Goal: Task Accomplishment & Management: Complete application form

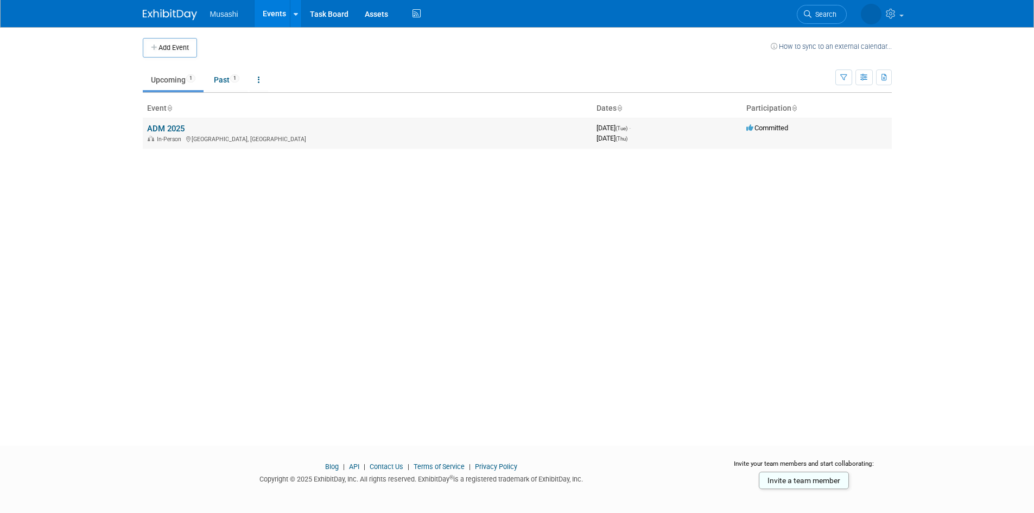
click at [163, 123] on td "ADM 2025 In-Person Toronto, Canada" at bounding box center [367, 133] width 449 height 31
click at [168, 128] on link "ADM 2025" at bounding box center [165, 129] width 37 height 10
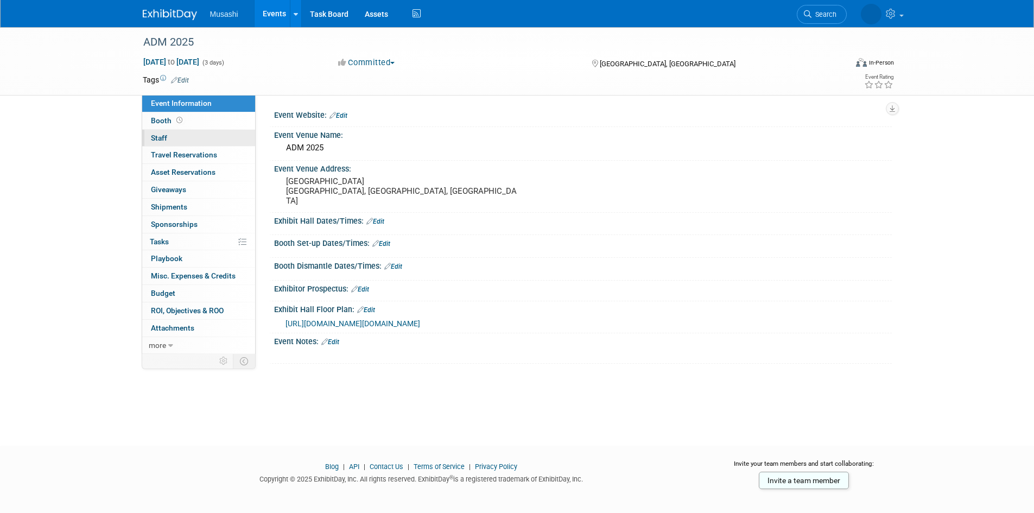
click at [174, 139] on link "0 Staff 0" at bounding box center [198, 138] width 113 height 17
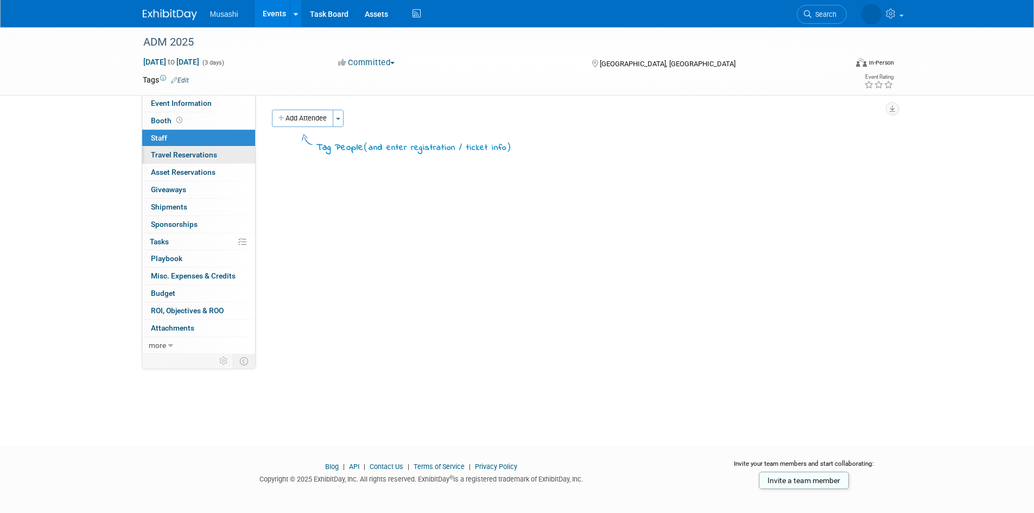
click at [183, 154] on span "Travel Reservations 0" at bounding box center [184, 154] width 66 height 9
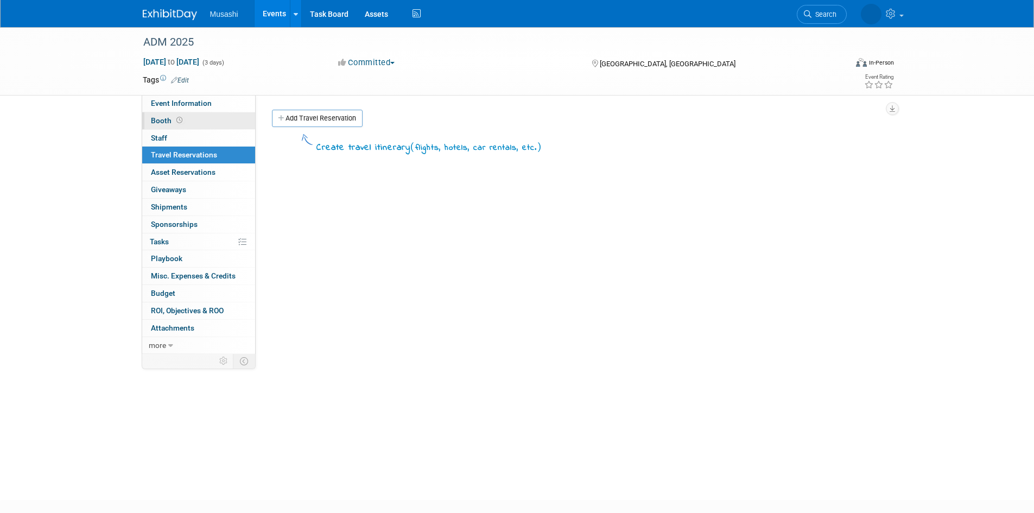
click at [169, 120] on span "Booth" at bounding box center [168, 120] width 34 height 9
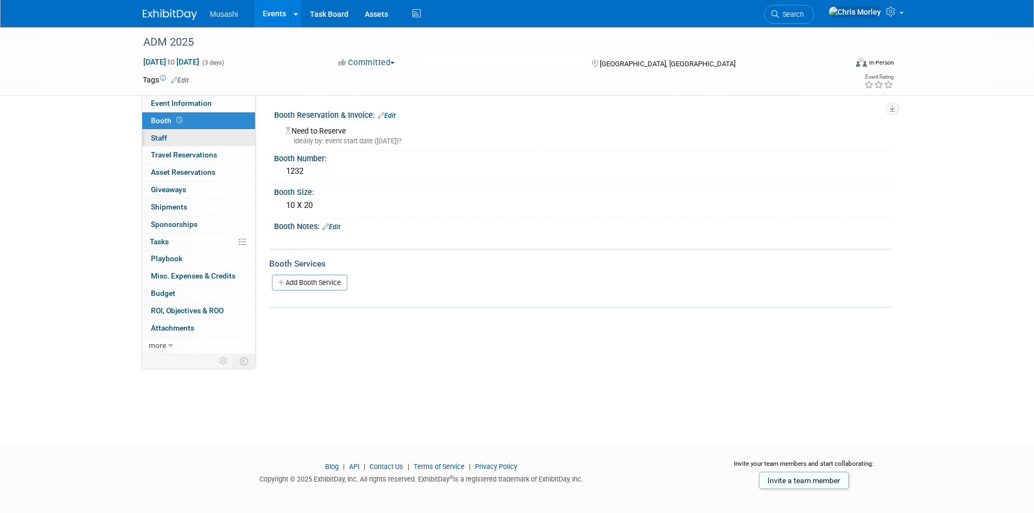
click at [173, 138] on link "0 Staff 0" at bounding box center [198, 138] width 113 height 17
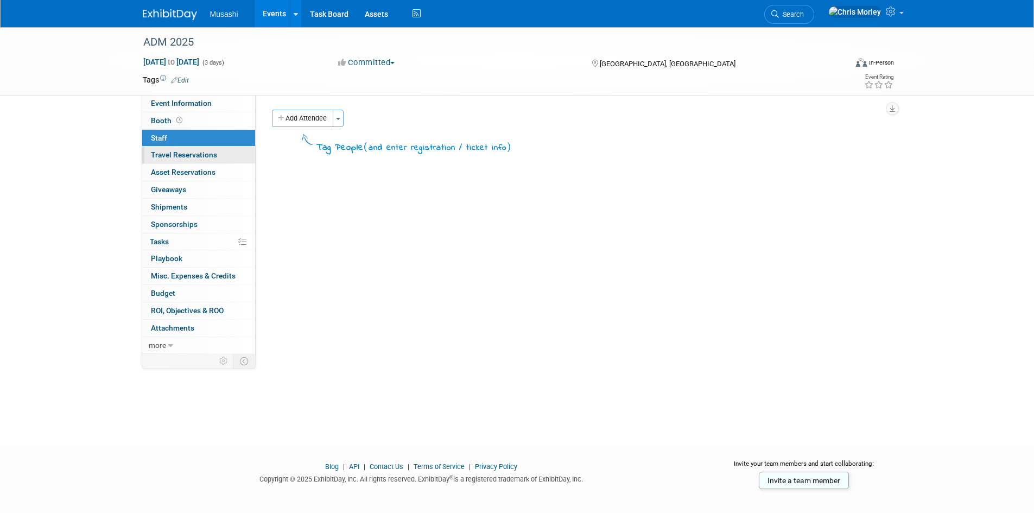
click at [183, 152] on span "Travel Reservations 0" at bounding box center [184, 154] width 66 height 9
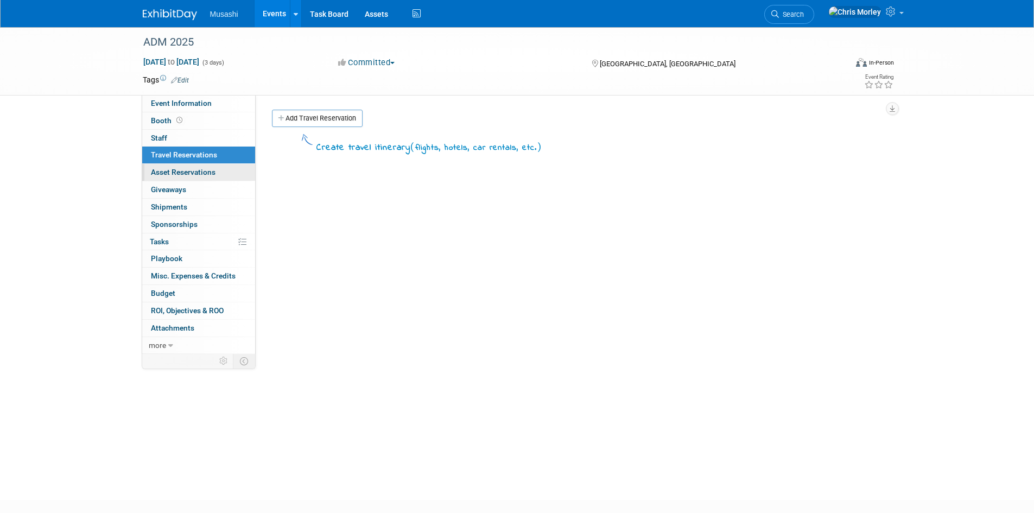
click at [192, 168] on span "Asset Reservations 0" at bounding box center [183, 172] width 65 height 9
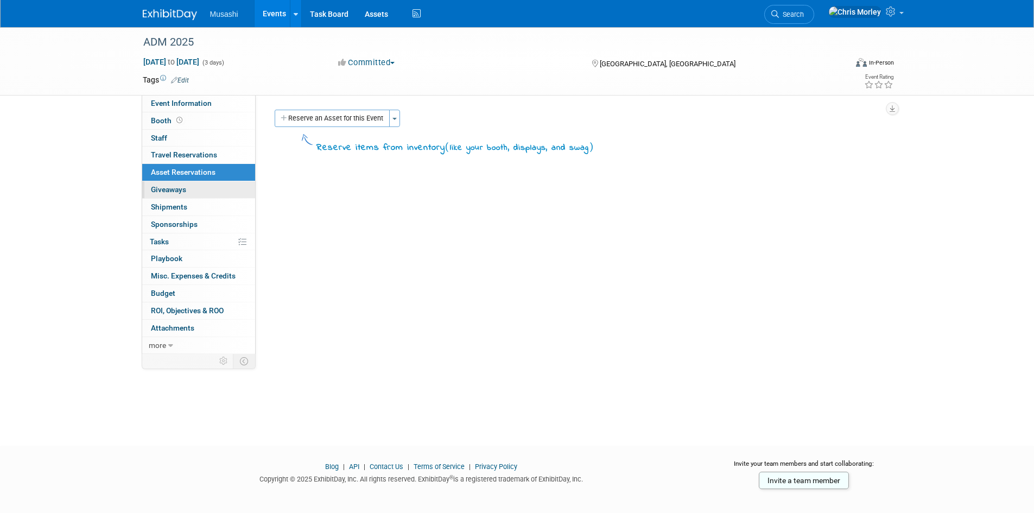
click at [192, 186] on link "0 Giveaways 0" at bounding box center [198, 189] width 113 height 17
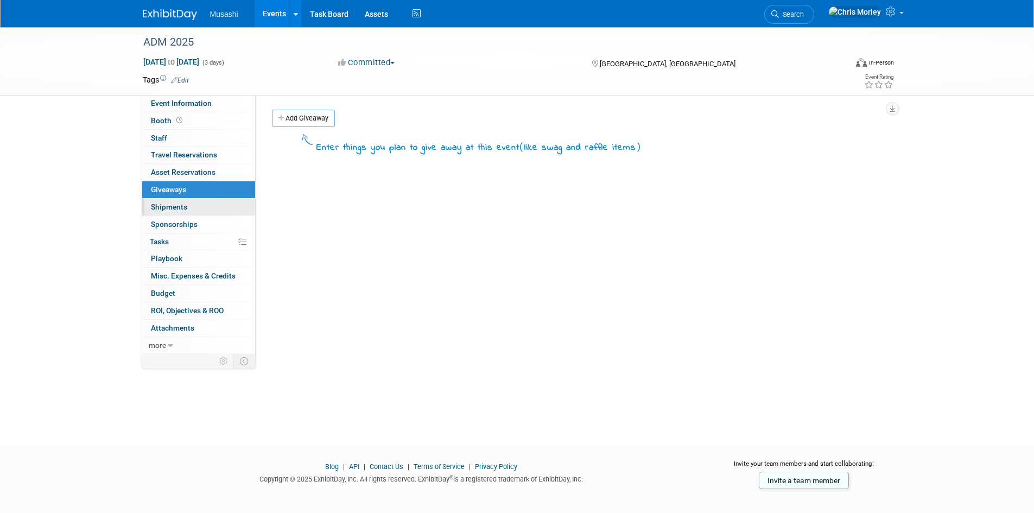
click at [191, 206] on link "0 Shipments 0" at bounding box center [198, 207] width 113 height 17
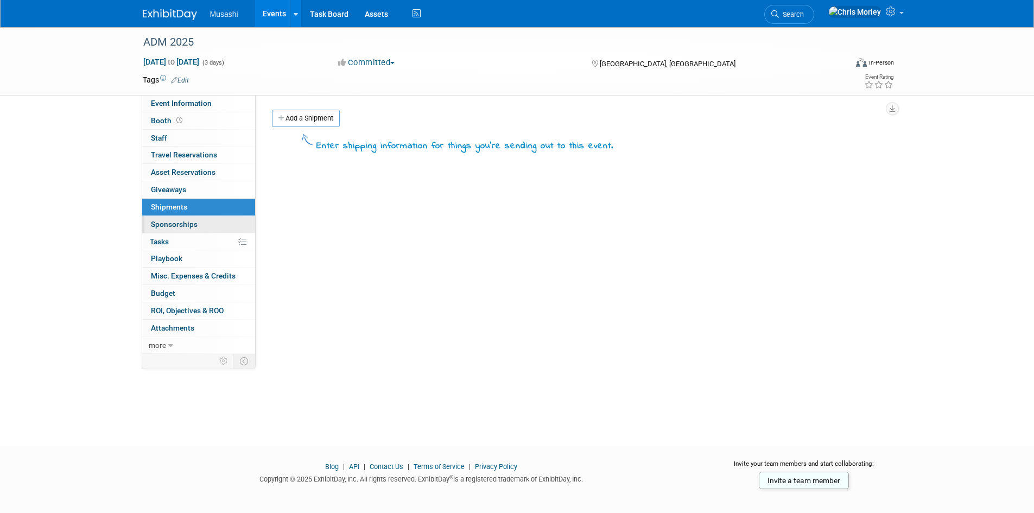
click at [190, 221] on span "Sponsorships 0" at bounding box center [174, 224] width 47 height 9
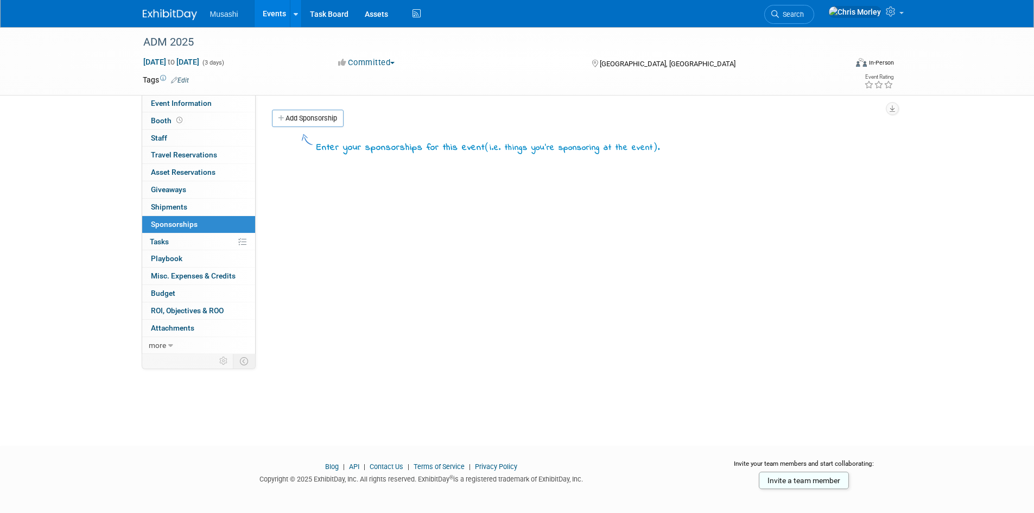
click at [189, 244] on link "0% Tasks 0%" at bounding box center [198, 241] width 113 height 17
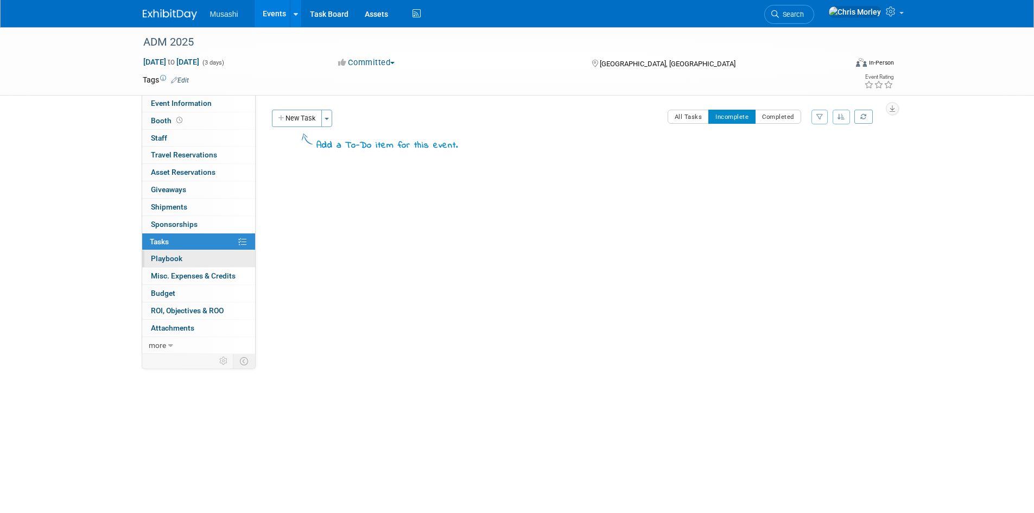
click at [193, 256] on link "0 Playbook 0" at bounding box center [198, 258] width 113 height 17
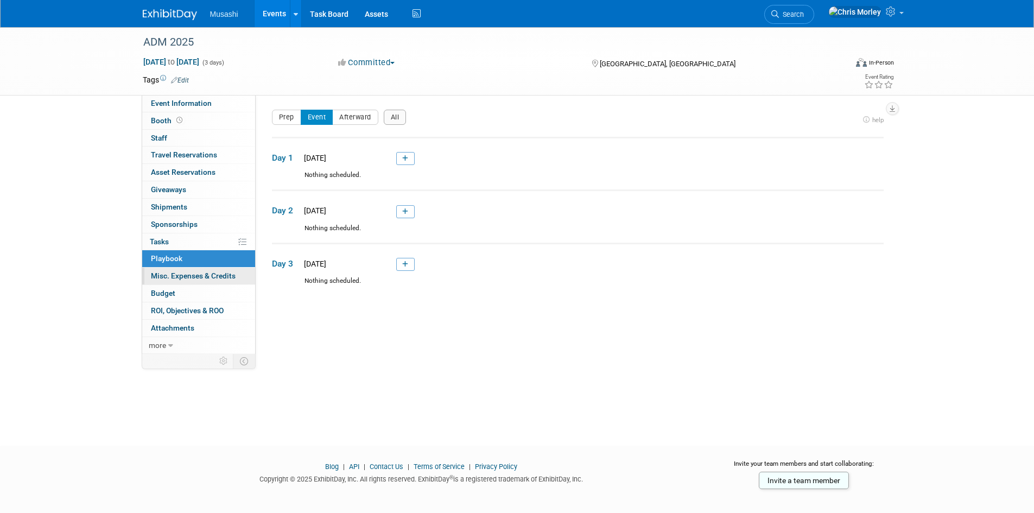
click at [207, 272] on span "Misc. Expenses & Credits 0" at bounding box center [193, 275] width 85 height 9
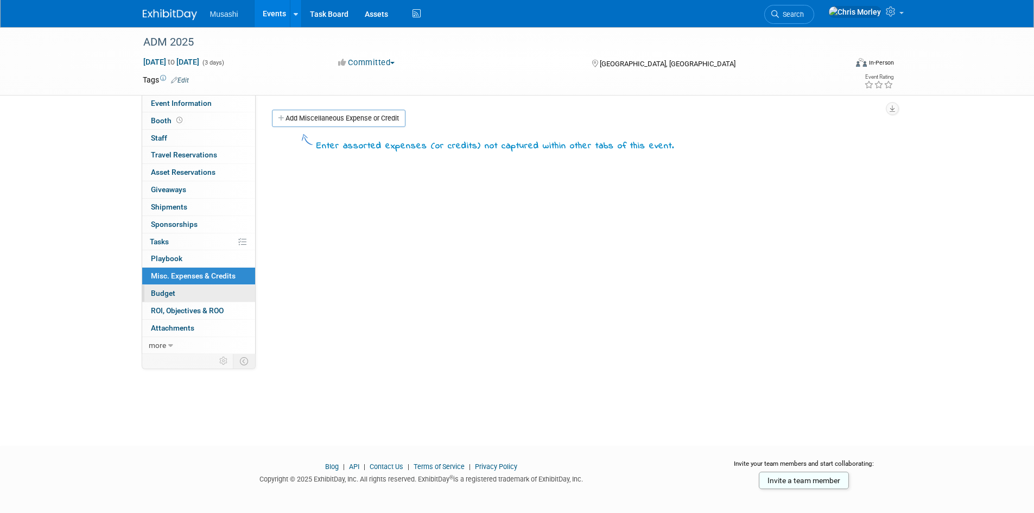
click at [206, 288] on link "Budget" at bounding box center [198, 293] width 113 height 17
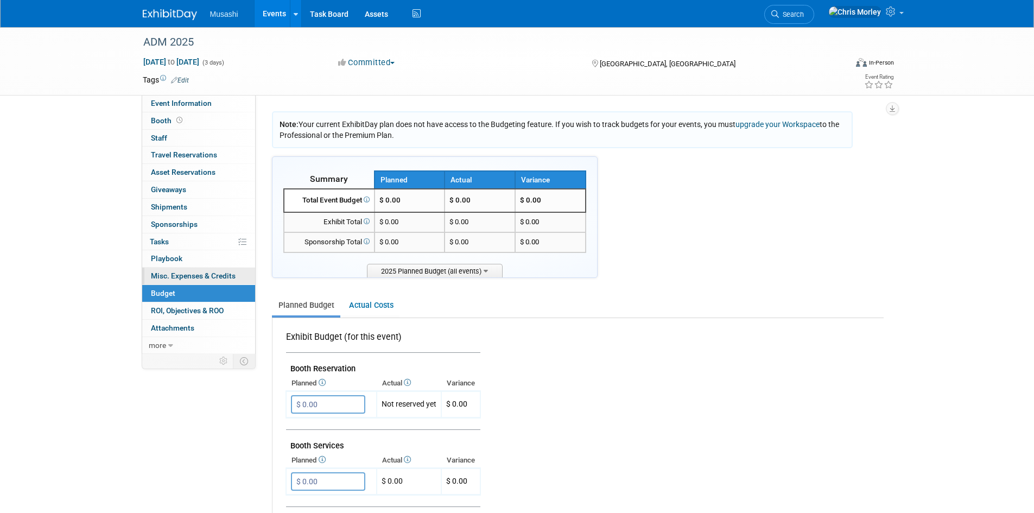
click at [197, 282] on link "0 Misc. Expenses & Credits 0" at bounding box center [198, 275] width 113 height 17
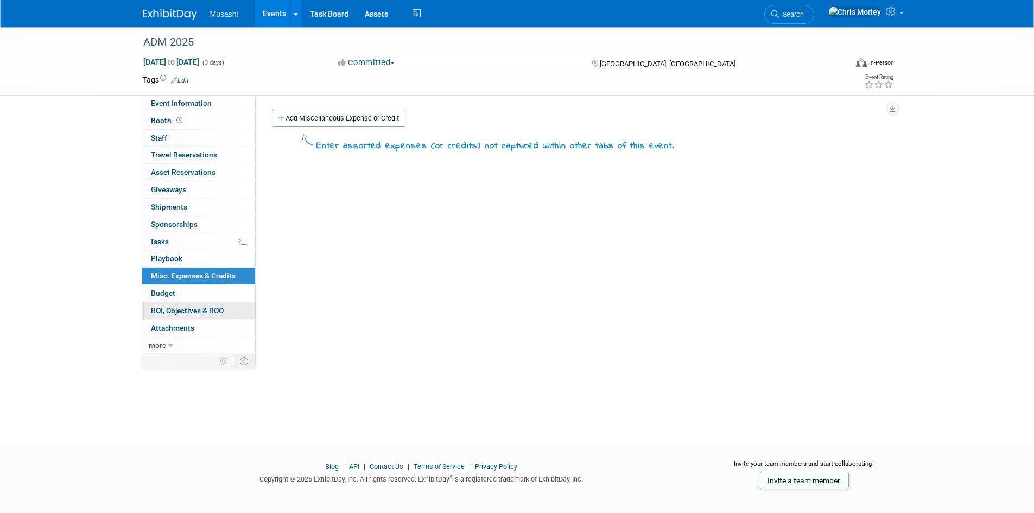
click at [193, 318] on link "0 ROI, Objectives & ROO 0" at bounding box center [198, 310] width 113 height 17
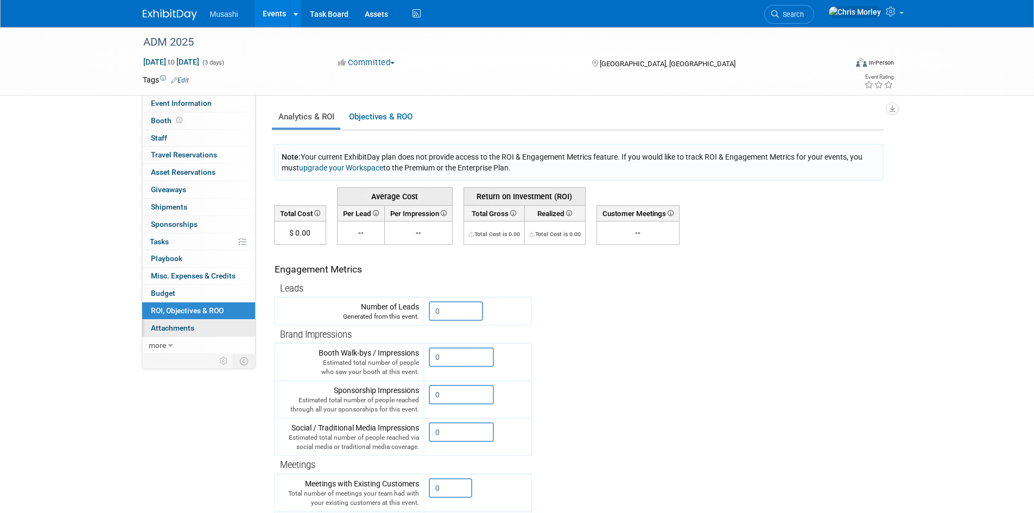
click at [189, 327] on span "Attachments 0" at bounding box center [172, 327] width 43 height 9
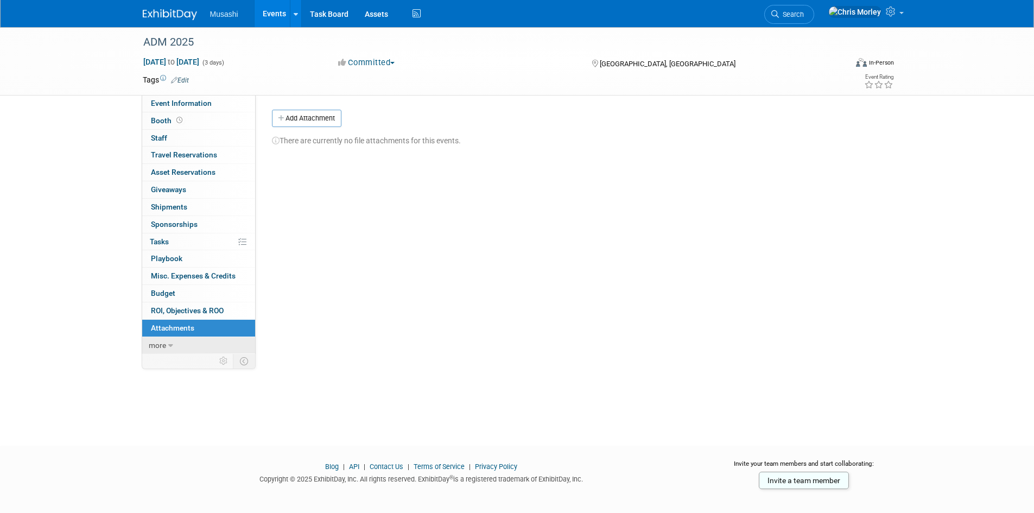
click at [169, 341] on link "more" at bounding box center [198, 345] width 113 height 17
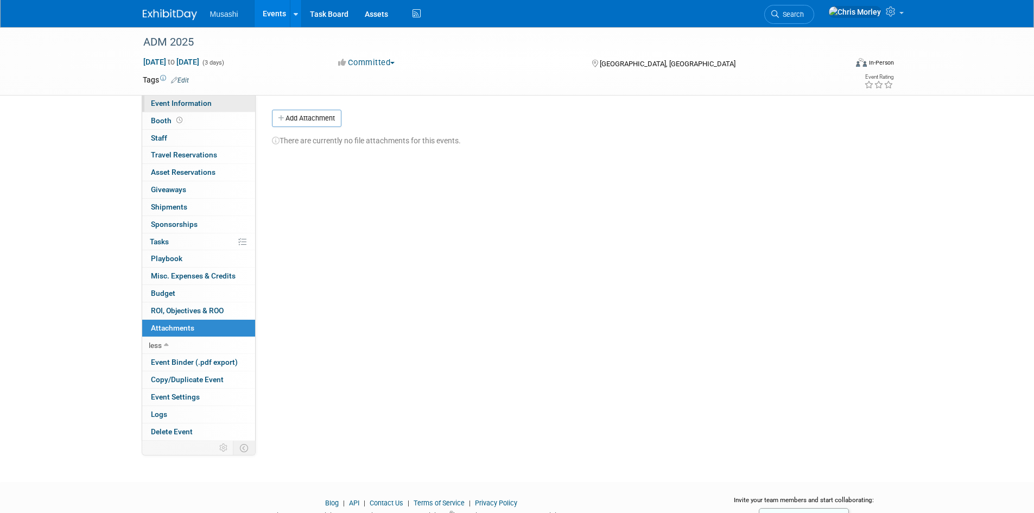
click at [164, 106] on span "Event Information" at bounding box center [181, 103] width 61 height 9
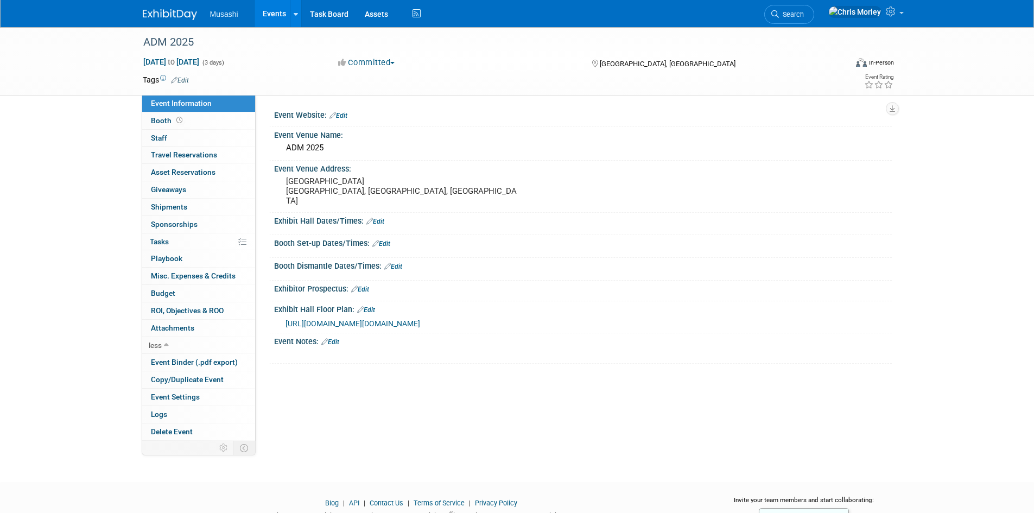
click at [378, 218] on link "Edit" at bounding box center [375, 222] width 18 height 8
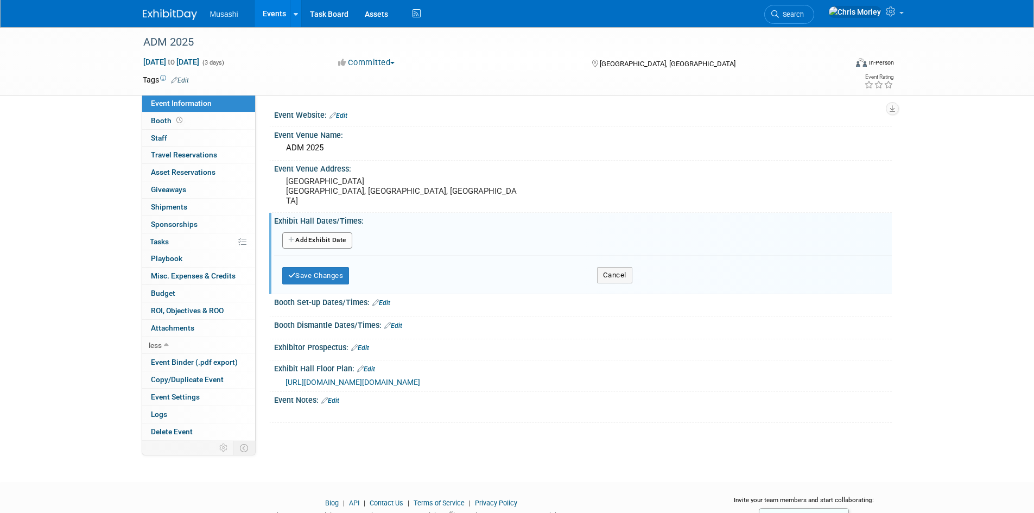
click at [335, 232] on button "Add Another Exhibit Date" at bounding box center [317, 240] width 70 height 16
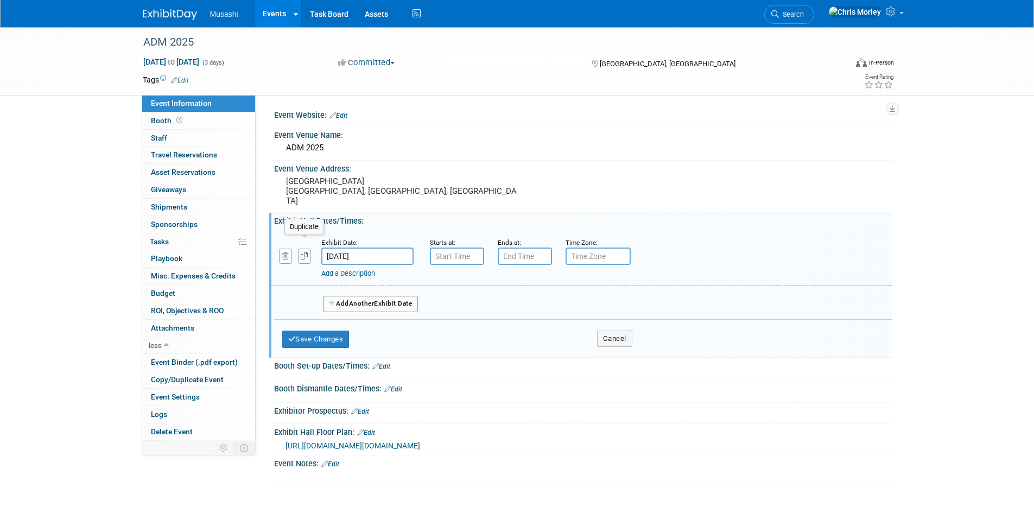
click at [301, 252] on icon "button" at bounding box center [305, 255] width 8 height 7
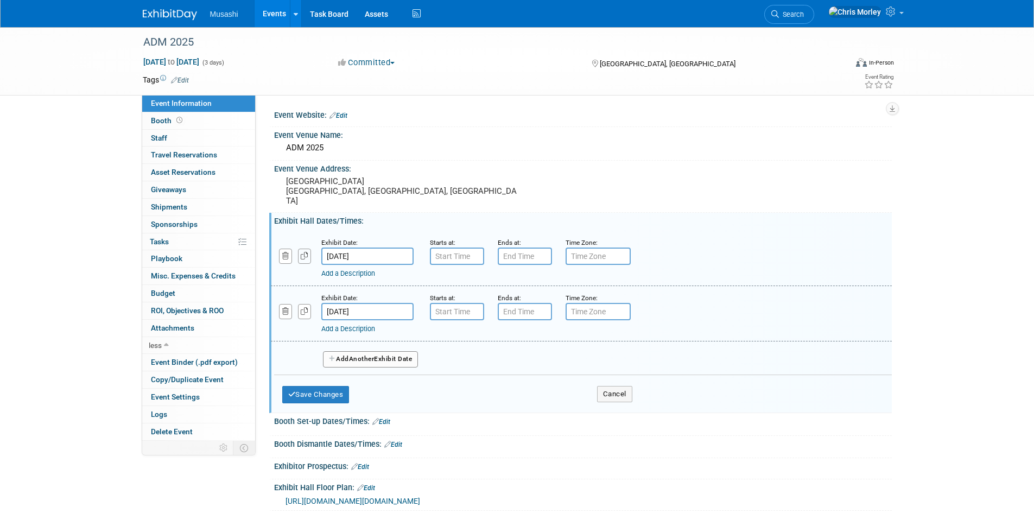
click at [301, 252] on icon "button" at bounding box center [305, 255] width 8 height 7
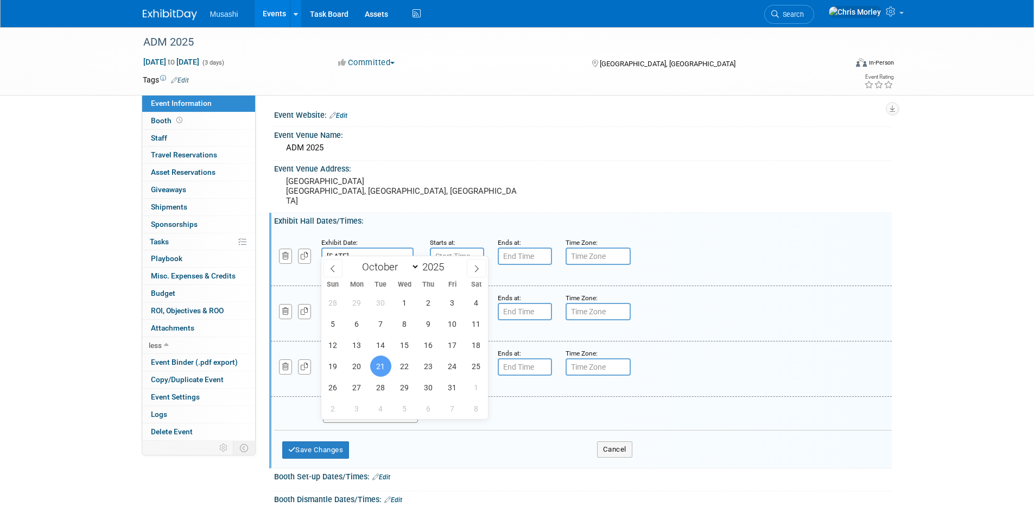
click at [361, 247] on input "[DATE]" at bounding box center [367, 255] width 92 height 17
click at [365, 247] on input "[DATE]" at bounding box center [367, 255] width 92 height 17
click at [407, 237] on div "Exhibit Date:" at bounding box center [367, 242] width 92 height 11
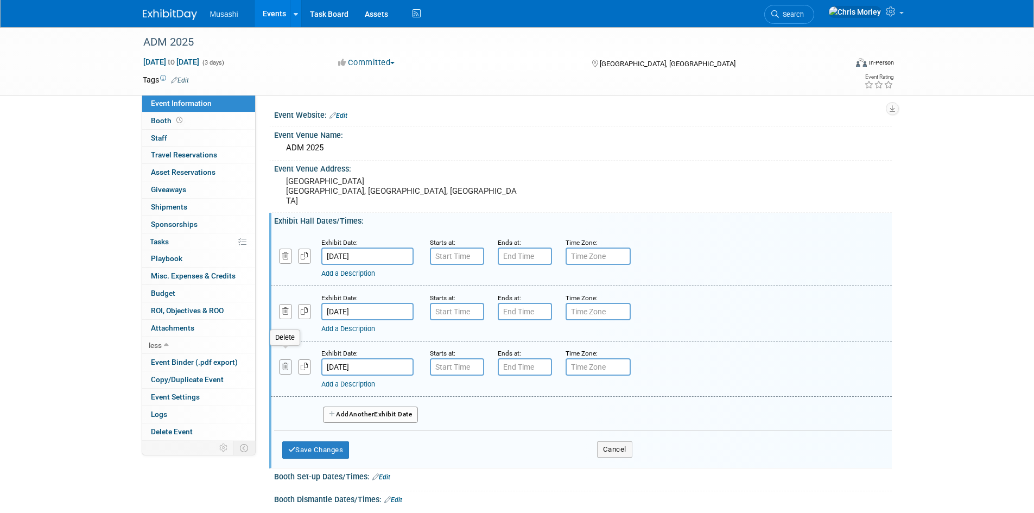
click at [279, 359] on button "button" at bounding box center [286, 366] width 14 height 15
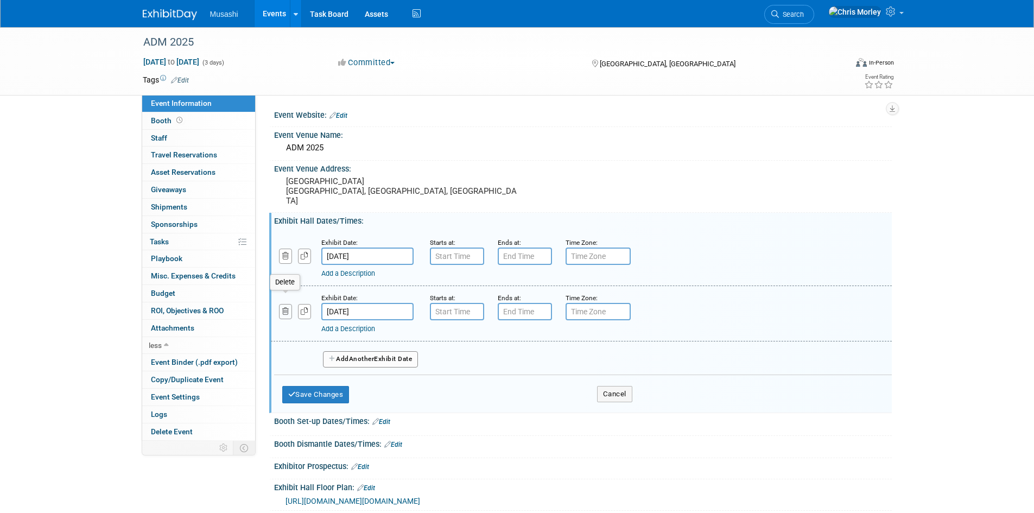
click at [284, 308] on icon "button" at bounding box center [285, 311] width 7 height 7
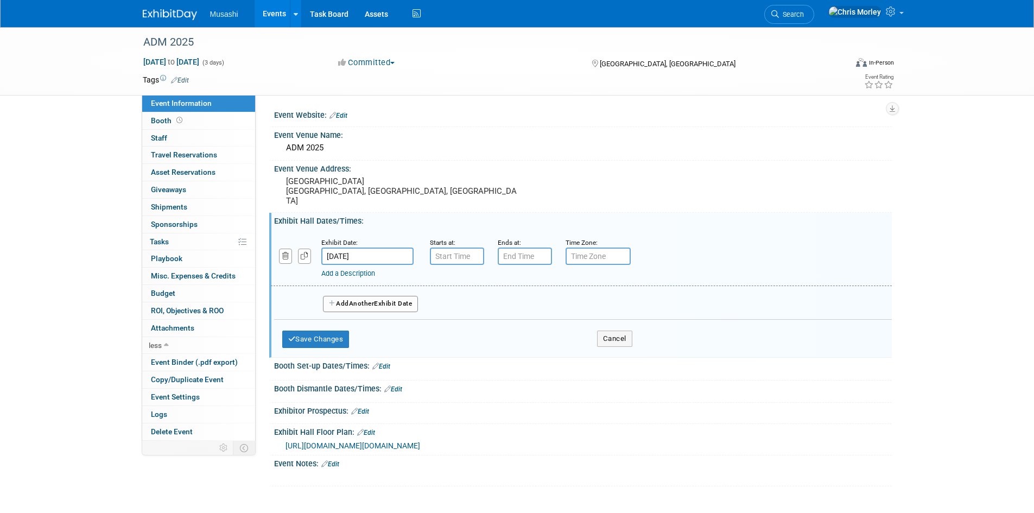
click at [367, 299] on span "Another" at bounding box center [362, 303] width 26 height 8
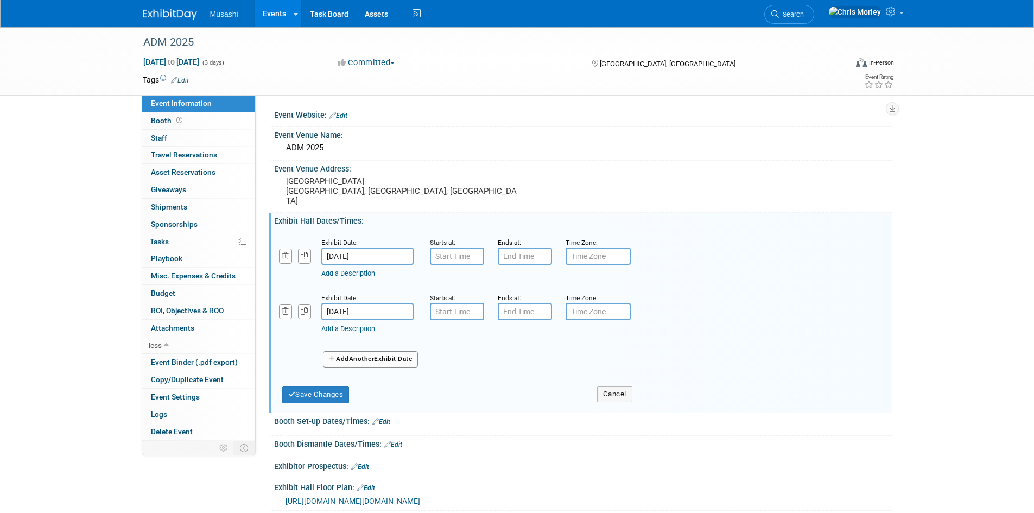
click at [366, 354] on button "Add Another Exhibit Date" at bounding box center [370, 359] width 95 height 16
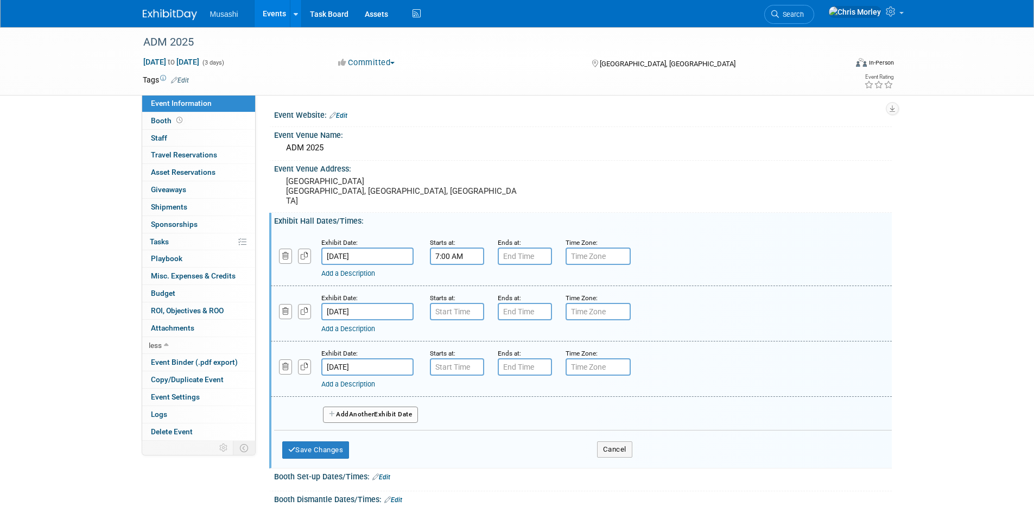
click at [456, 249] on input "7:00 AM" at bounding box center [457, 255] width 54 height 17
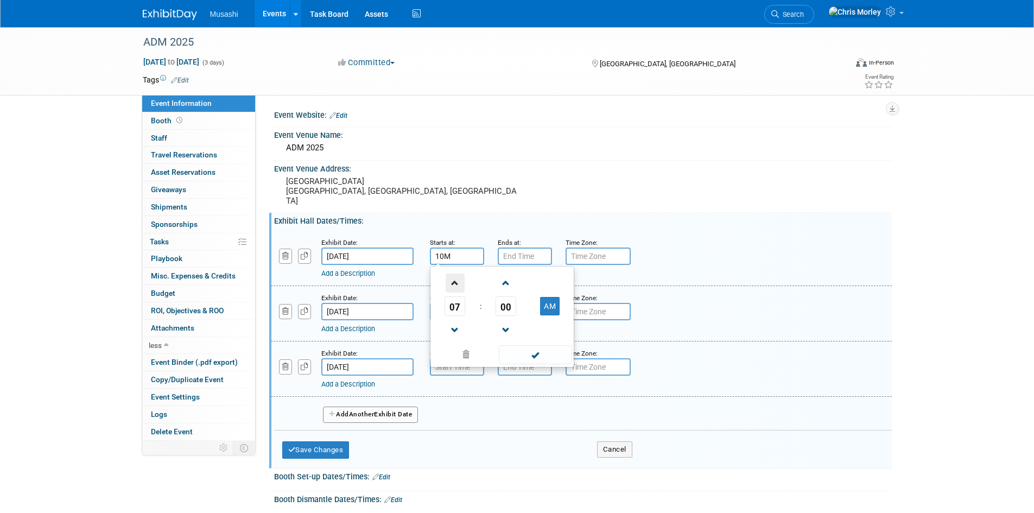
click at [452, 278] on span at bounding box center [454, 282] width 19 height 19
click at [524, 345] on span at bounding box center [535, 354] width 73 height 19
type input "10:00 AM"
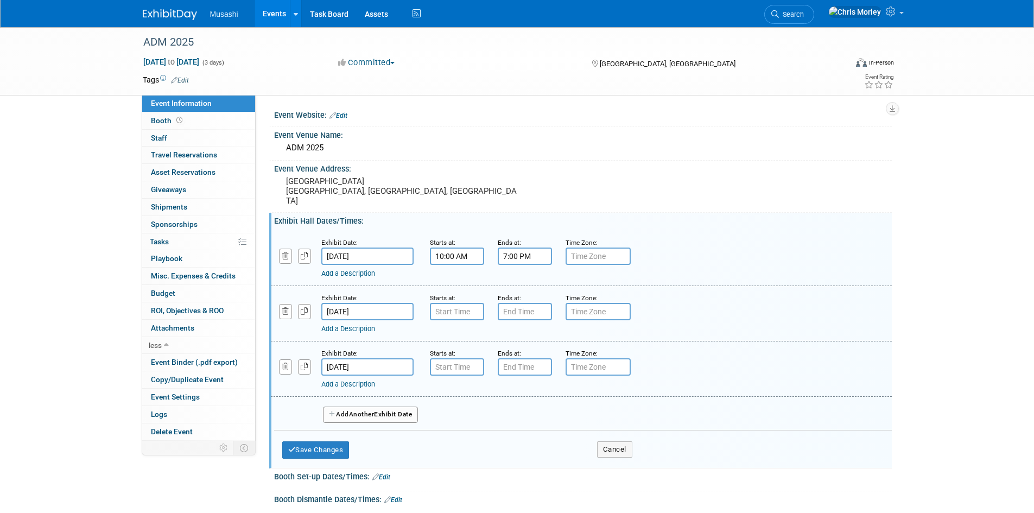
click at [511, 251] on input "7:00 PM" at bounding box center [525, 255] width 54 height 17
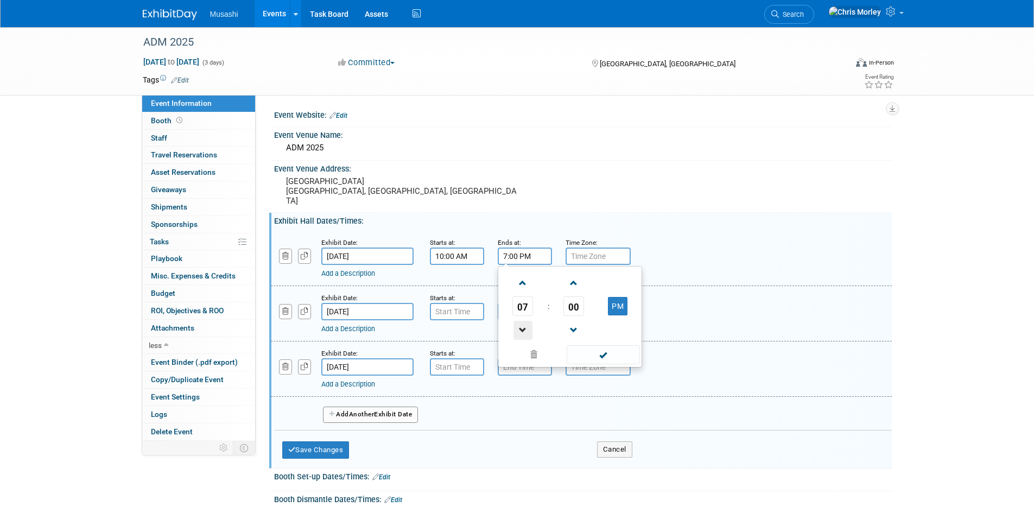
click at [522, 324] on span at bounding box center [522, 330] width 19 height 19
click at [518, 321] on span at bounding box center [522, 330] width 19 height 19
click at [624, 301] on button "PM" at bounding box center [618, 306] width 20 height 18
click at [613, 301] on button "AM" at bounding box center [618, 306] width 20 height 18
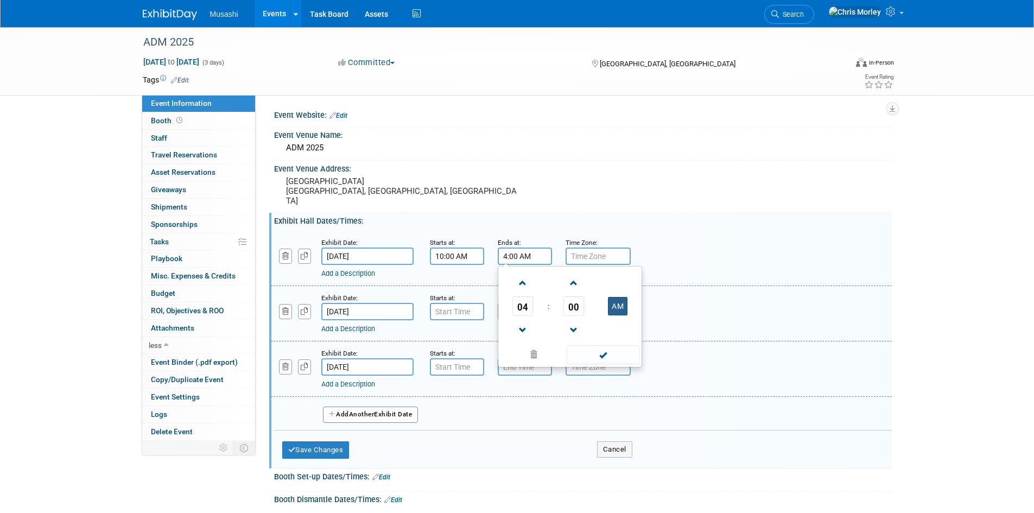
type input "4:00 PM"
click at [591, 345] on span at bounding box center [602, 354] width 73 height 19
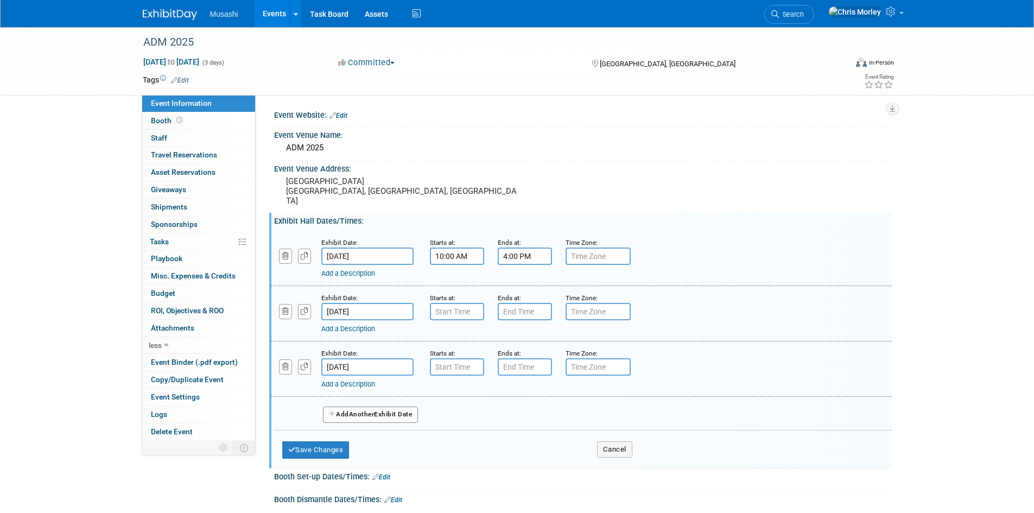
click at [597, 247] on input "text" at bounding box center [597, 255] width 65 height 17
type input "ET"
click at [374, 303] on input "[DATE]" at bounding box center [367, 311] width 92 height 17
click at [462, 303] on input "7:00 AM" at bounding box center [457, 311] width 54 height 17
click at [454, 381] on span at bounding box center [454, 385] width 19 height 19
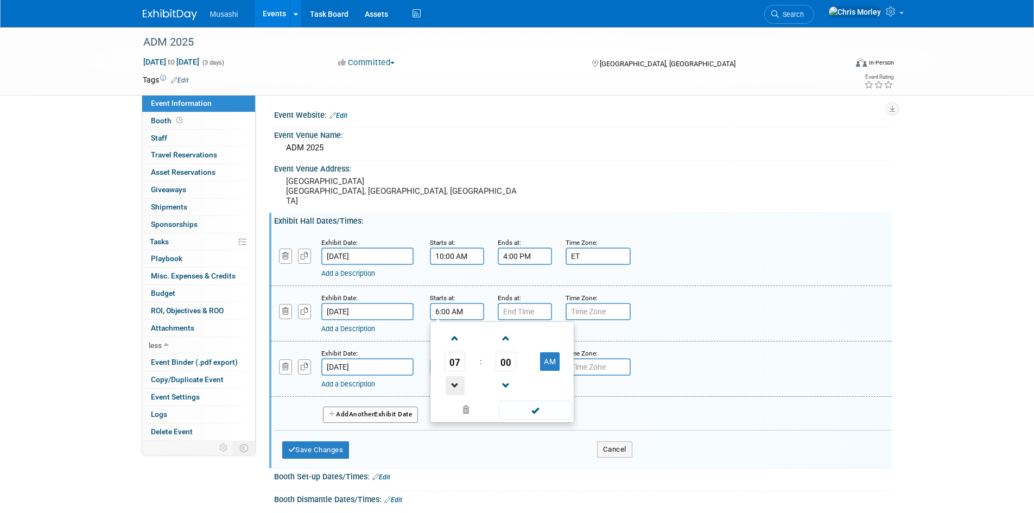
click at [454, 381] on span at bounding box center [454, 385] width 19 height 19
click at [454, 329] on span at bounding box center [454, 338] width 19 height 19
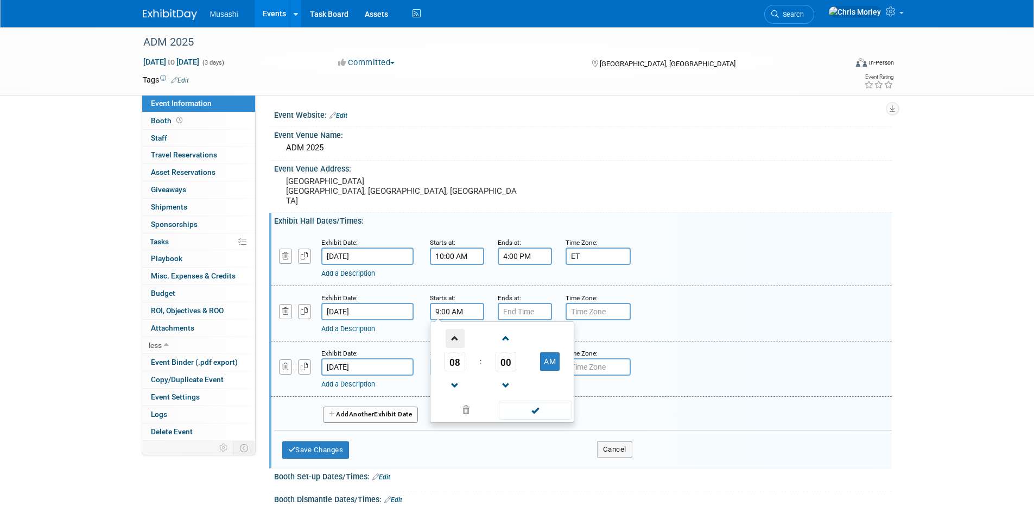
click at [454, 329] on span at bounding box center [454, 338] width 19 height 19
type input "10:00 AM"
click at [552, 401] on span at bounding box center [535, 409] width 73 height 19
click at [527, 308] on input "7:00 PM" at bounding box center [525, 311] width 54 height 17
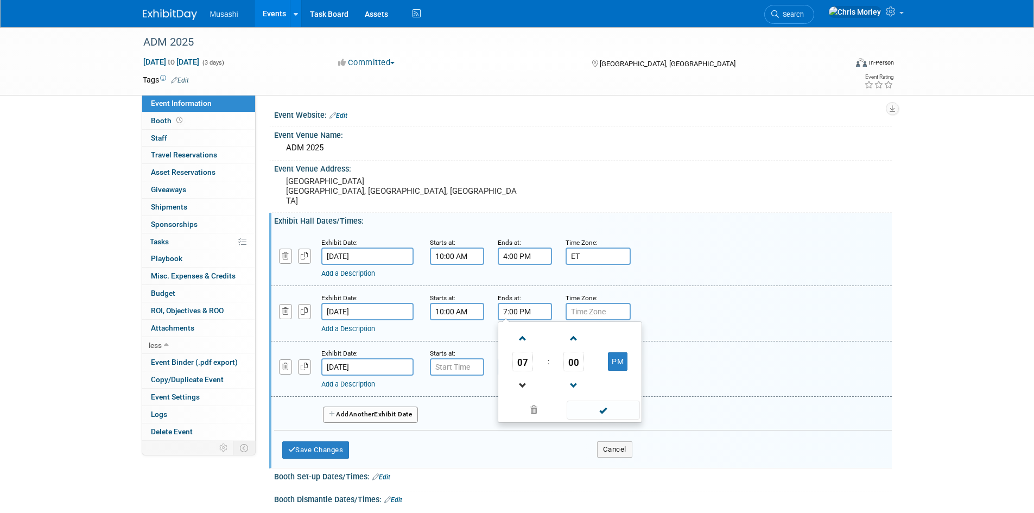
click at [527, 387] on link at bounding box center [522, 385] width 21 height 28
click at [525, 376] on span at bounding box center [522, 385] width 19 height 19
type input "4:00 PM"
click at [617, 400] on span at bounding box center [602, 409] width 73 height 19
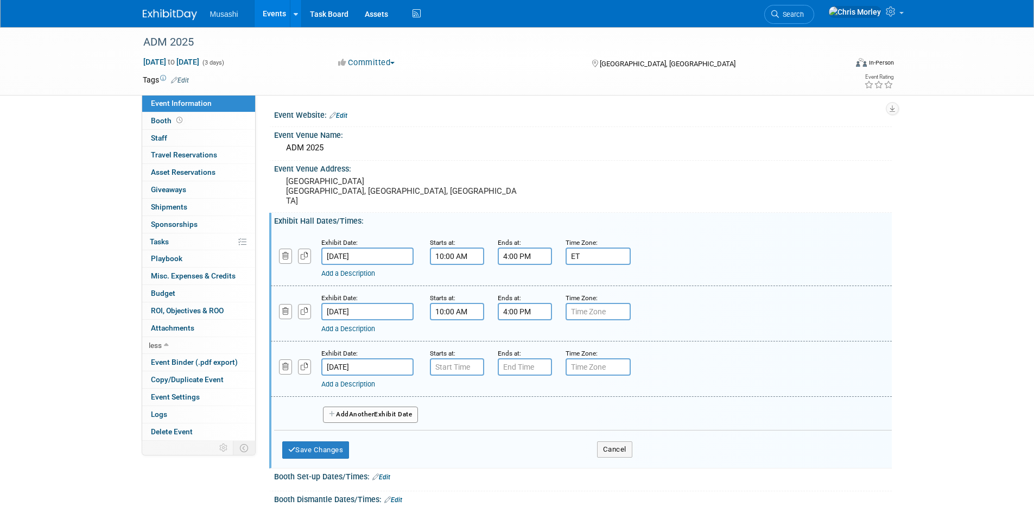
click at [584, 305] on input "text" at bounding box center [597, 311] width 65 height 17
type input "ET"
click at [463, 358] on input "7:00 AM" at bounding box center [457, 366] width 54 height 17
click at [455, 385] on span at bounding box center [454, 393] width 19 height 19
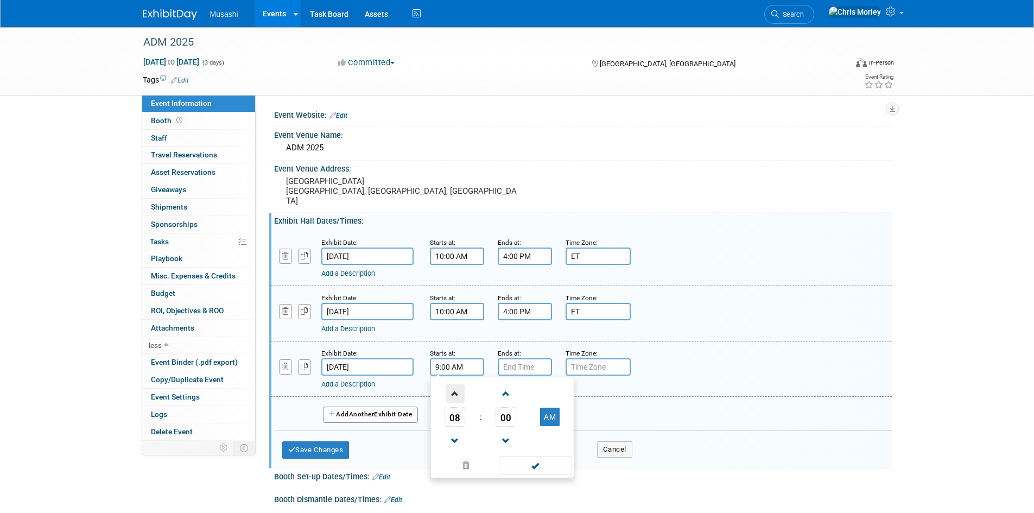
click at [455, 385] on span at bounding box center [454, 393] width 19 height 19
type input "10:00 AM"
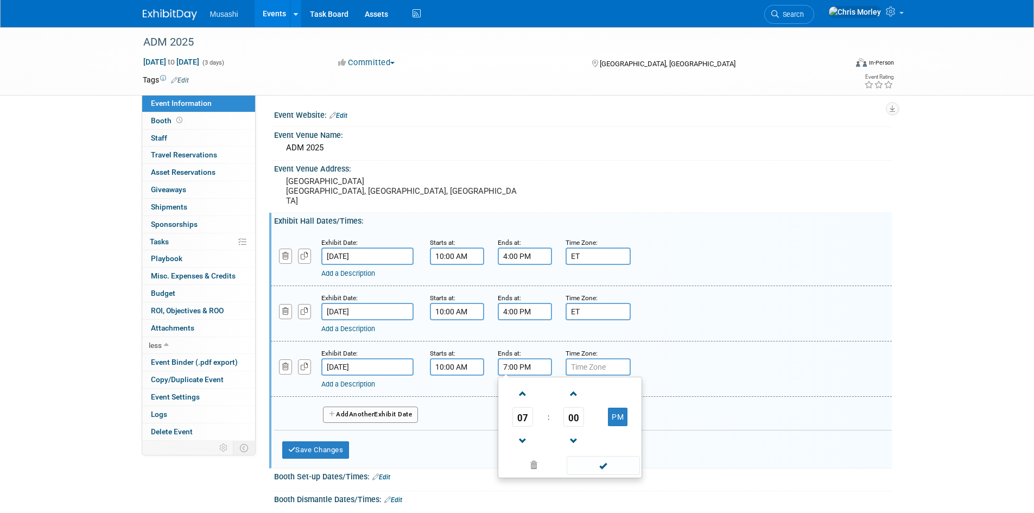
click at [545, 358] on input "7:00 PM" at bounding box center [525, 366] width 54 height 17
click at [525, 434] on span at bounding box center [522, 440] width 19 height 19
click at [524, 432] on span at bounding box center [522, 440] width 19 height 19
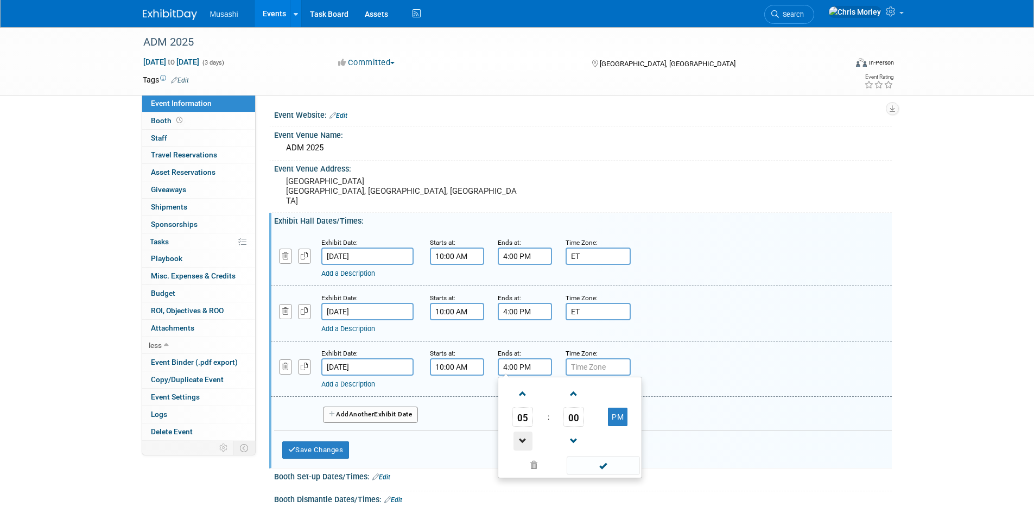
type input "3:00 PM"
click at [589, 358] on input "text" at bounding box center [597, 366] width 65 height 17
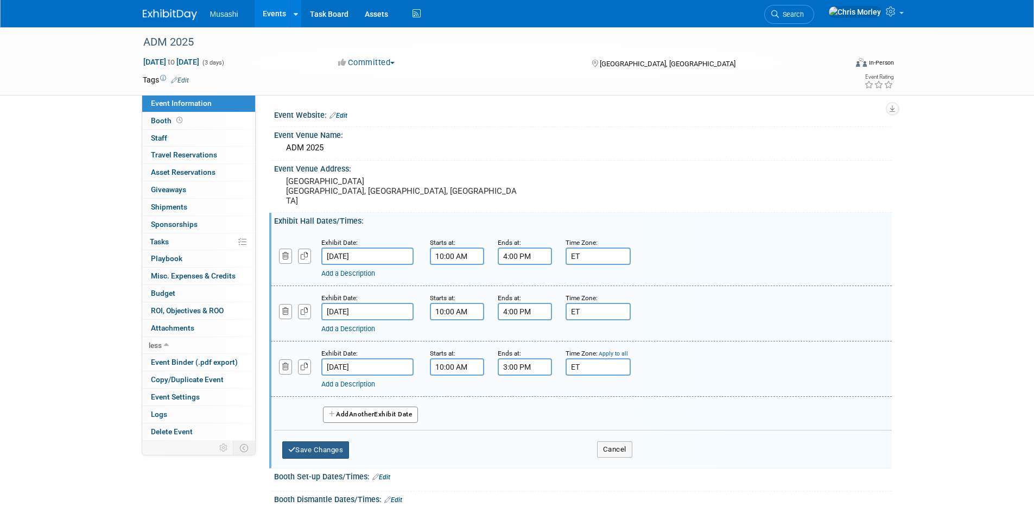
type input "ET"
click at [335, 441] on button "Save Changes" at bounding box center [315, 449] width 67 height 17
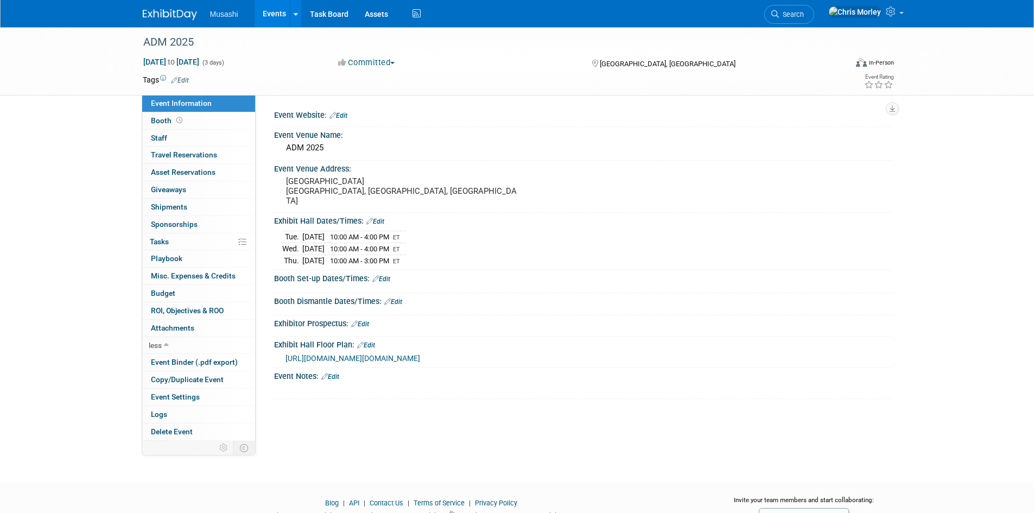
click at [386, 275] on link "Edit" at bounding box center [381, 279] width 18 height 8
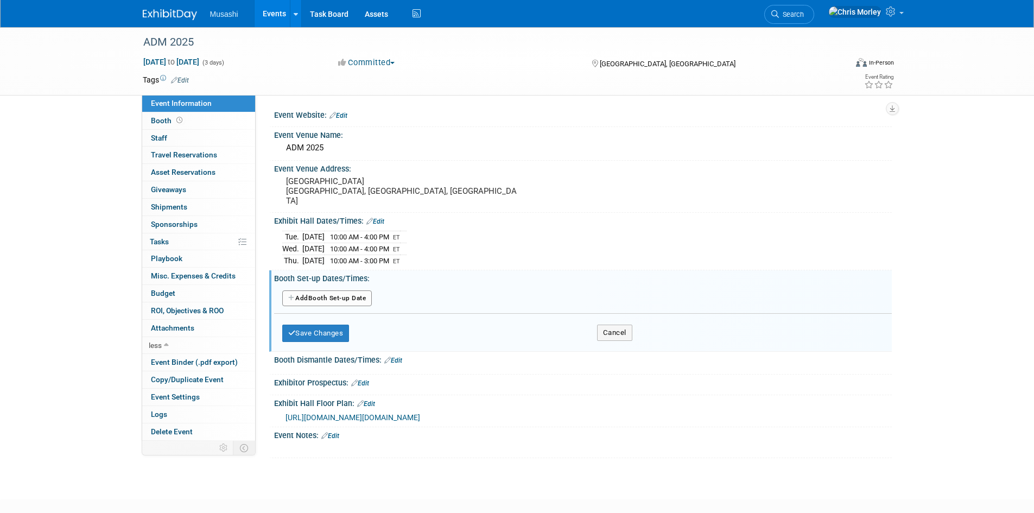
click at [332, 290] on button "Add Another Booth Set-up Date" at bounding box center [327, 298] width 90 height 16
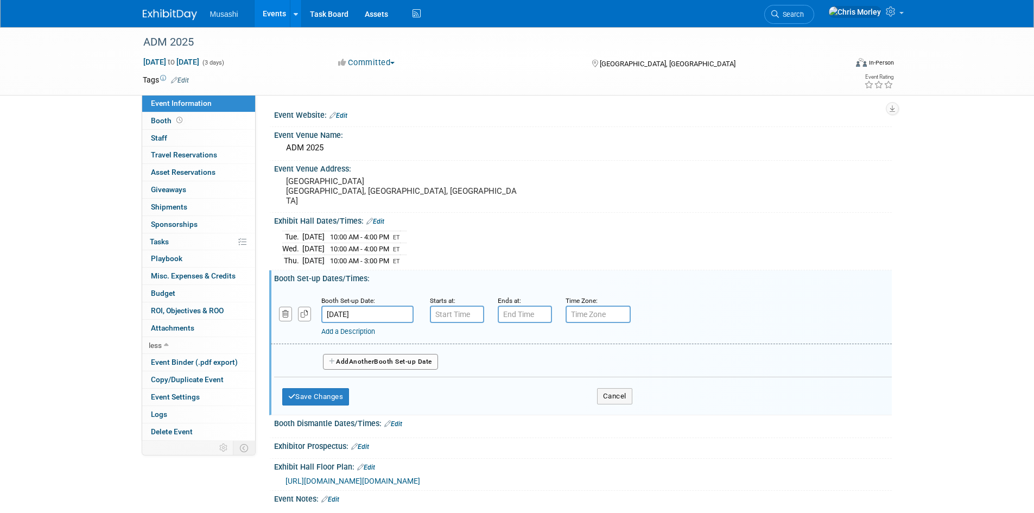
click at [362, 305] on input "[DATE]" at bounding box center [367, 313] width 92 height 17
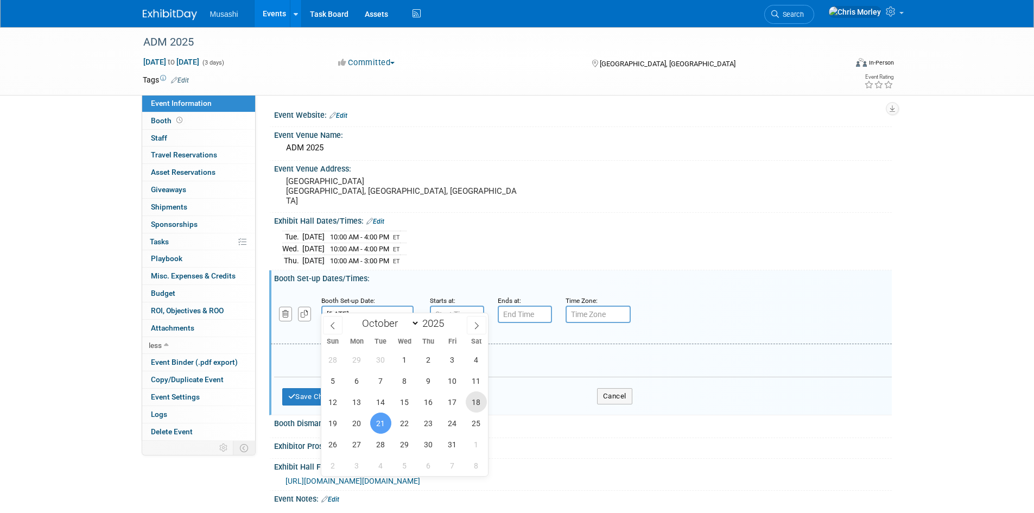
click at [474, 399] on span "18" at bounding box center [476, 401] width 21 height 21
type input "[DATE]"
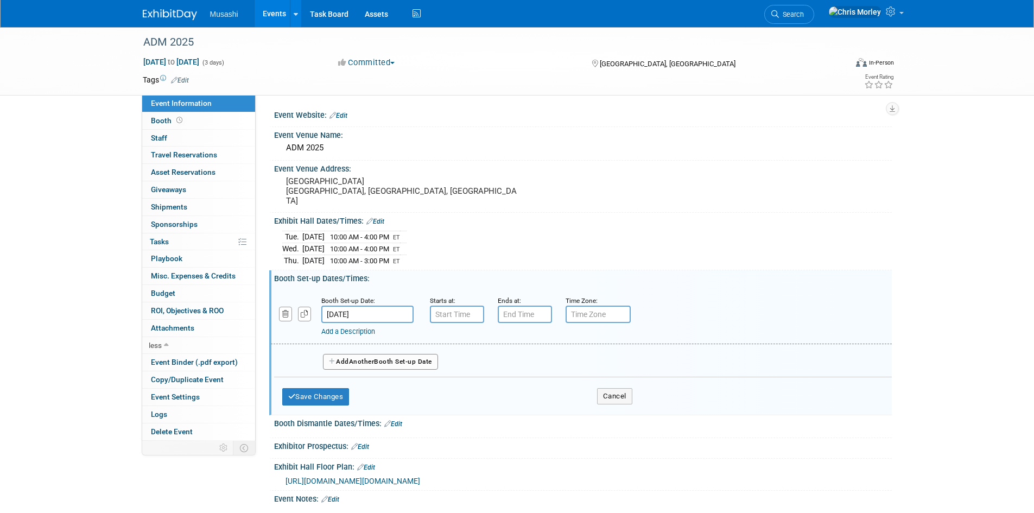
click at [361, 344] on div "Add Another Booth Set-up Date" at bounding box center [582, 358] width 617 height 29
click at [364, 358] on span "Another" at bounding box center [362, 362] width 26 height 8
select select "9"
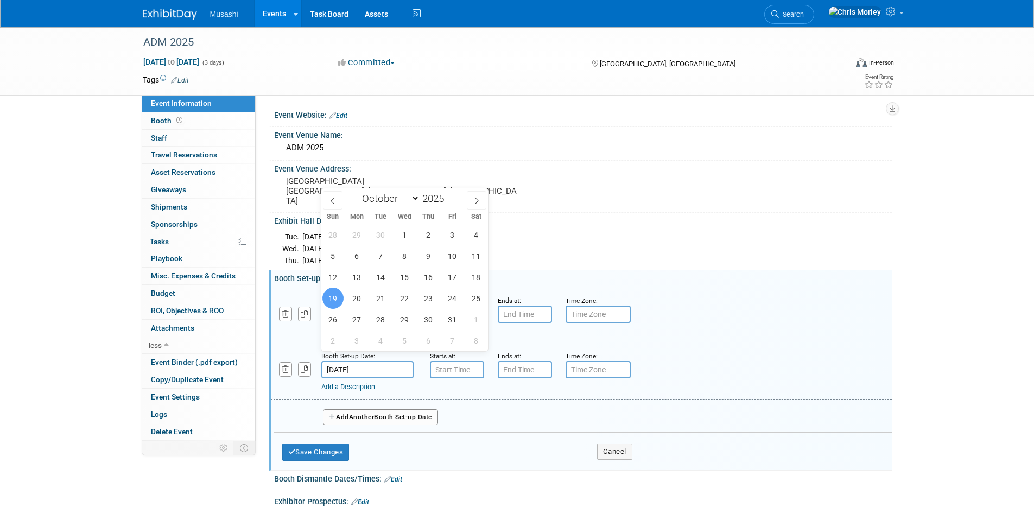
click at [353, 361] on input "[DATE]" at bounding box center [367, 369] width 92 height 17
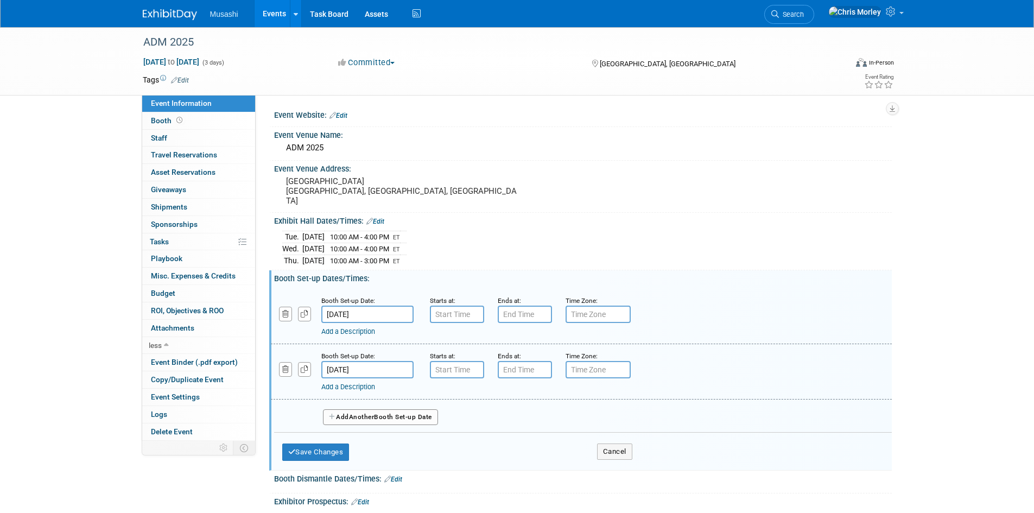
click at [370, 399] on div "Add Another Booth Set-up Date" at bounding box center [582, 413] width 617 height 29
click at [370, 409] on button "Add Another Booth Set-up Date" at bounding box center [380, 417] width 115 height 16
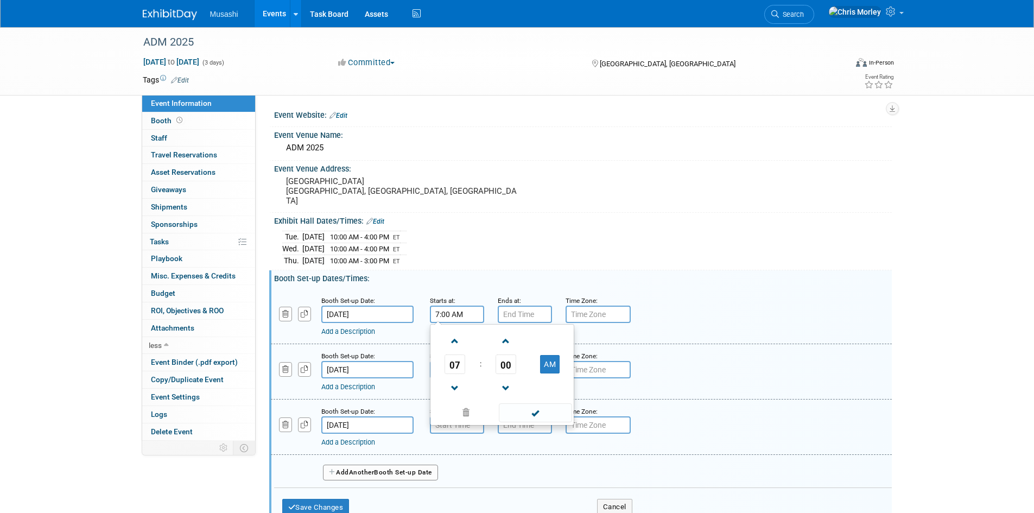
click at [462, 305] on input "7:00 AM" at bounding box center [457, 313] width 54 height 17
click at [454, 334] on span at bounding box center [454, 341] width 19 height 19
click at [454, 333] on span at bounding box center [454, 341] width 19 height 19
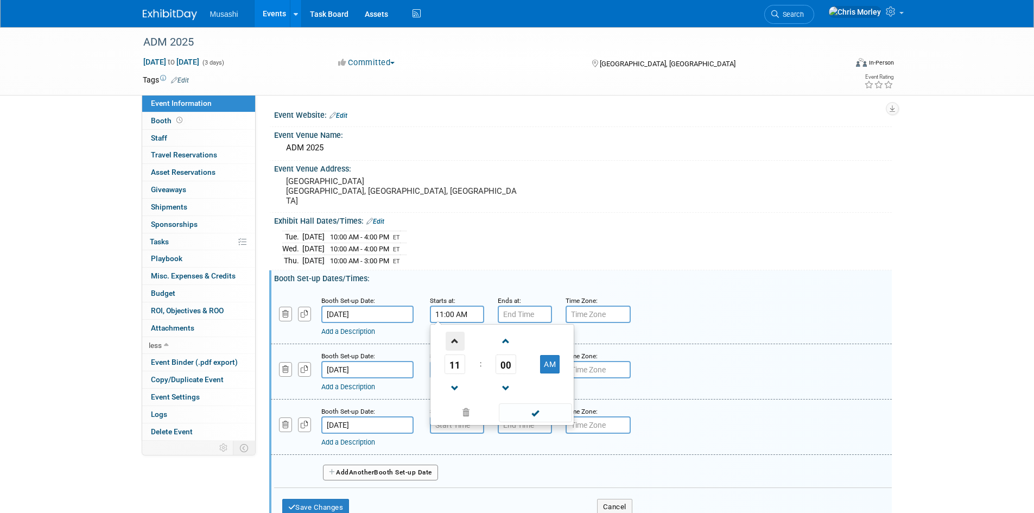
click at [454, 333] on span at bounding box center [454, 341] width 19 height 19
type input "12:00 PM"
drag, startPoint x: 533, startPoint y: 398, endPoint x: 521, endPoint y: 334, distance: 65.1
click at [533, 403] on span at bounding box center [535, 412] width 73 height 19
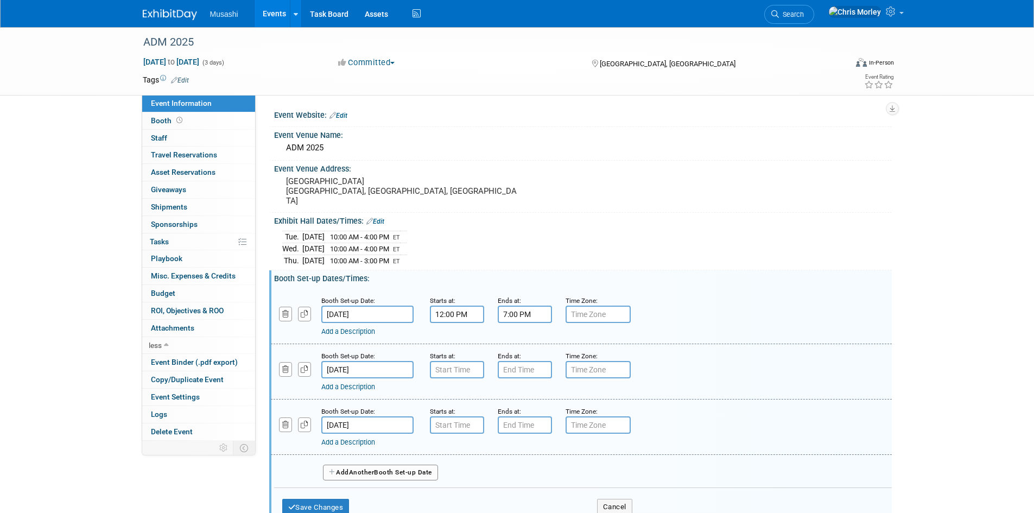
click at [526, 305] on input "7:00 PM" at bounding box center [525, 313] width 54 height 17
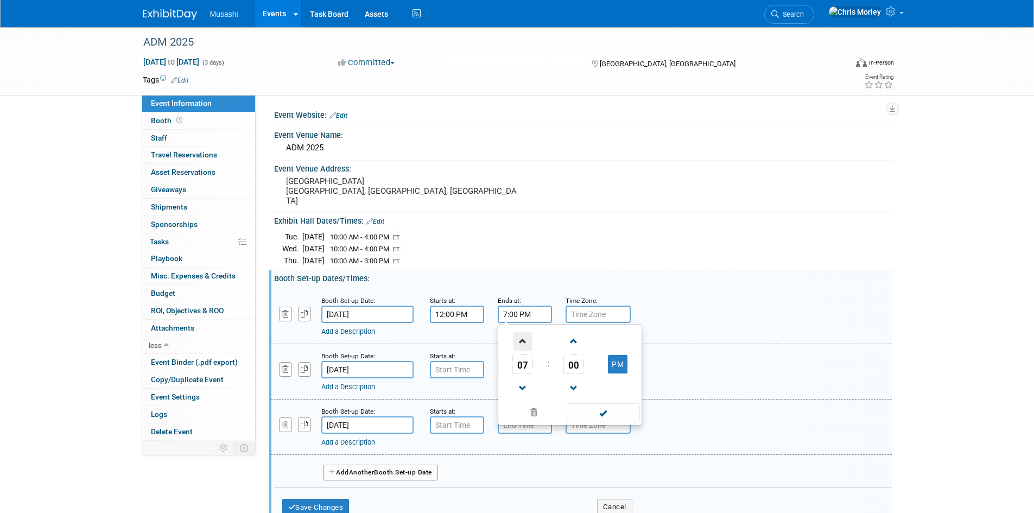
click at [519, 333] on span at bounding box center [522, 341] width 19 height 19
click at [531, 379] on span at bounding box center [522, 388] width 19 height 19
click at [529, 379] on span at bounding box center [522, 388] width 19 height 19
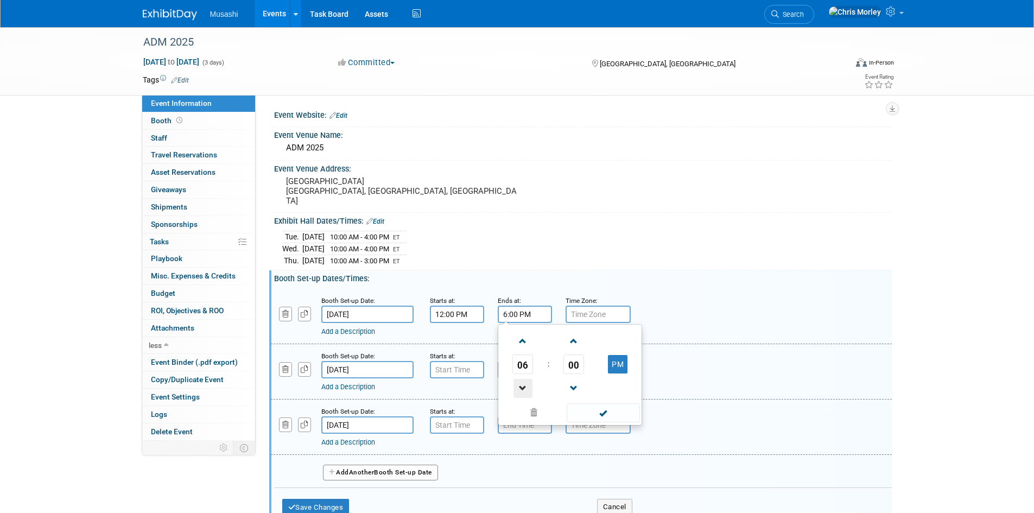
click at [529, 379] on span at bounding box center [522, 388] width 19 height 19
type input "5:00 PM"
click at [592, 403] on span at bounding box center [602, 412] width 73 height 19
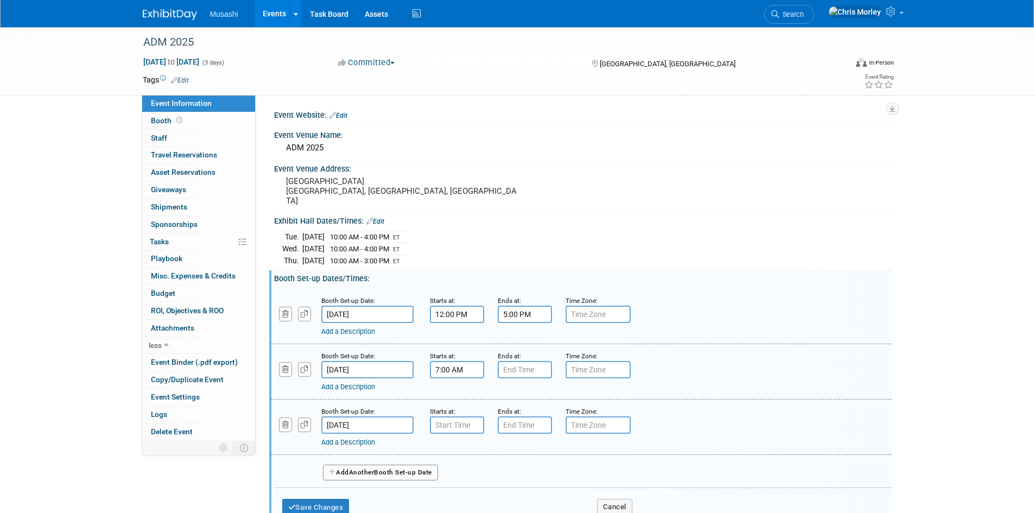
click at [448, 362] on input "7:00 AM" at bounding box center [457, 369] width 54 height 17
click at [453, 434] on span at bounding box center [454, 443] width 19 height 19
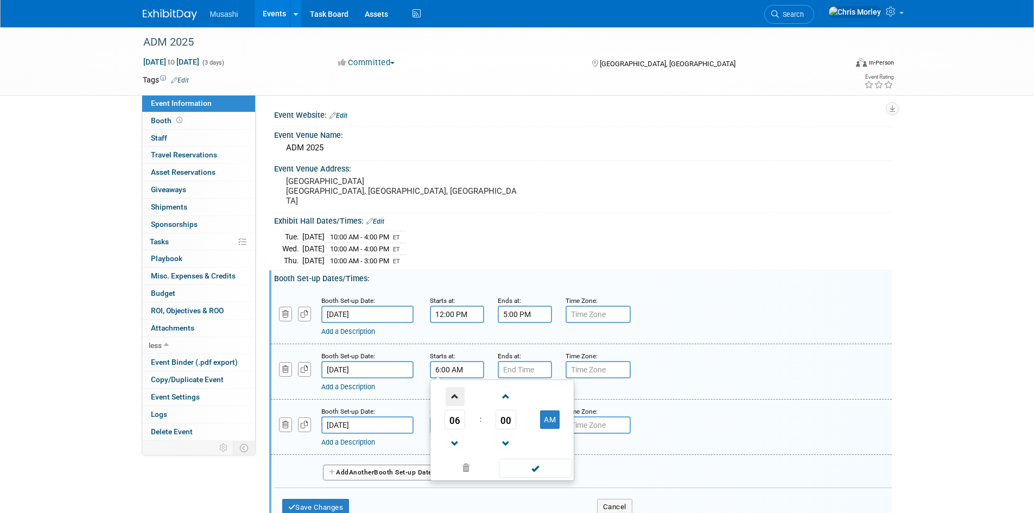
click at [452, 387] on span at bounding box center [454, 396] width 19 height 19
type input "8:00 AM"
drag, startPoint x: 546, startPoint y: 465, endPoint x: 522, endPoint y: 387, distance: 81.2
click at [545, 466] on span at bounding box center [535, 467] width 73 height 19
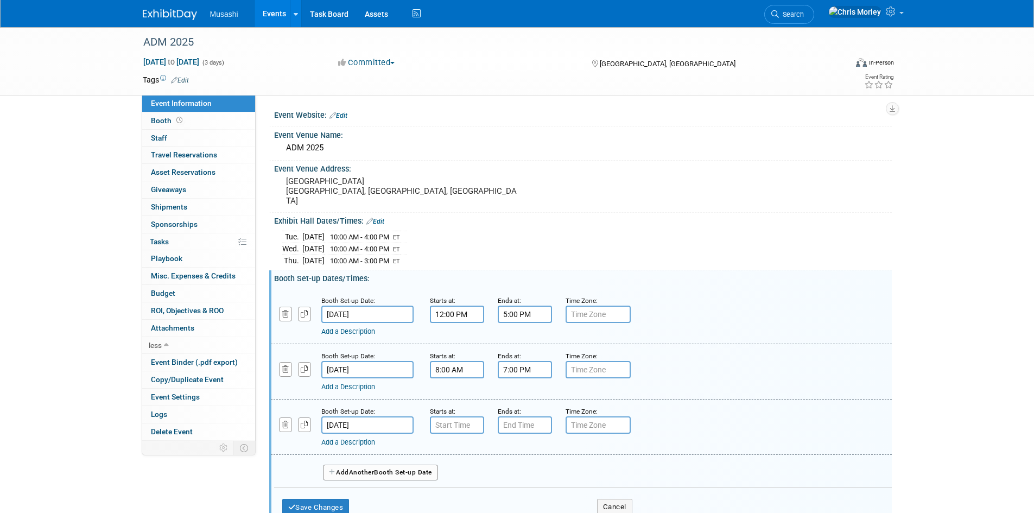
click at [519, 361] on input "7:00 PM" at bounding box center [525, 369] width 54 height 17
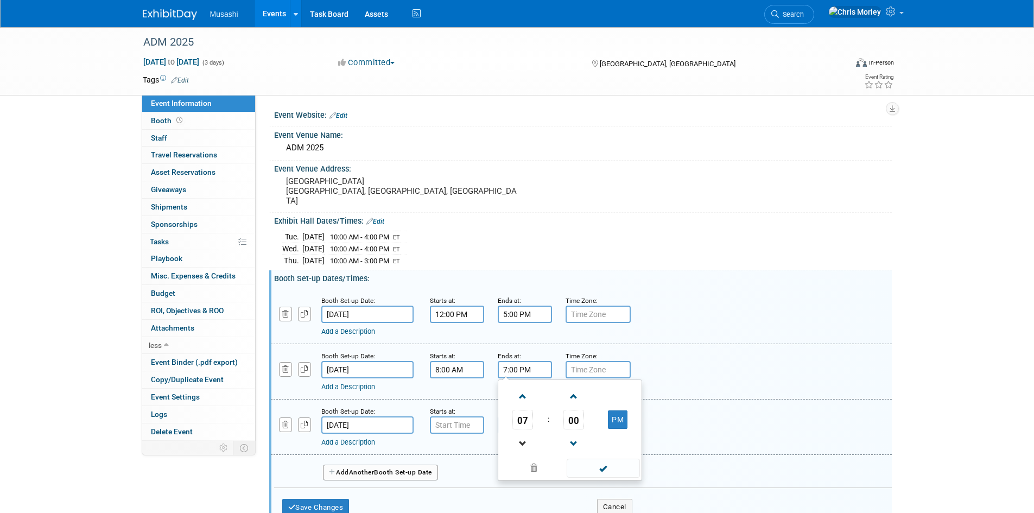
click at [519, 429] on link at bounding box center [522, 443] width 21 height 28
type input "5:00 PM"
click at [601, 458] on span at bounding box center [602, 467] width 73 height 19
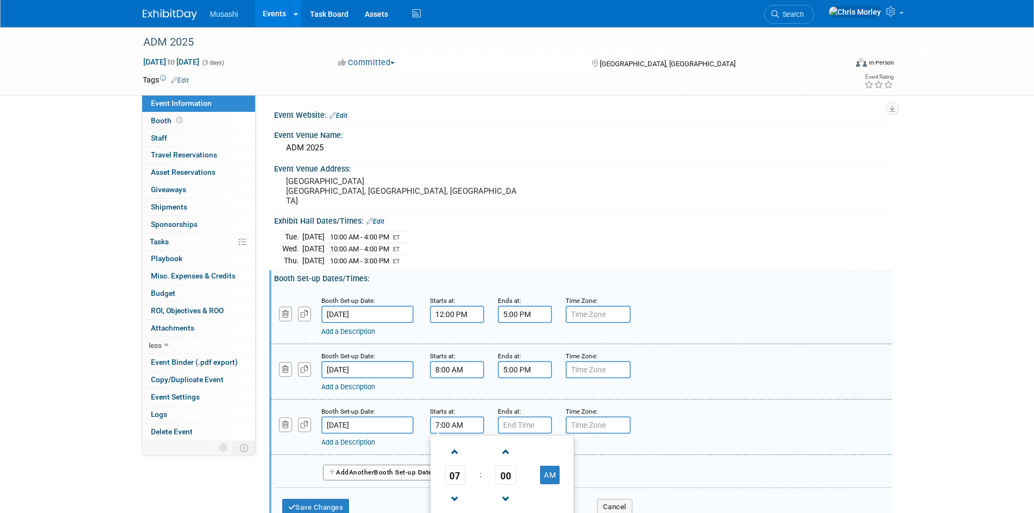
click at [458, 416] on input "7:00 AM" at bounding box center [457, 424] width 54 height 17
click at [455, 489] on span at bounding box center [454, 498] width 19 height 19
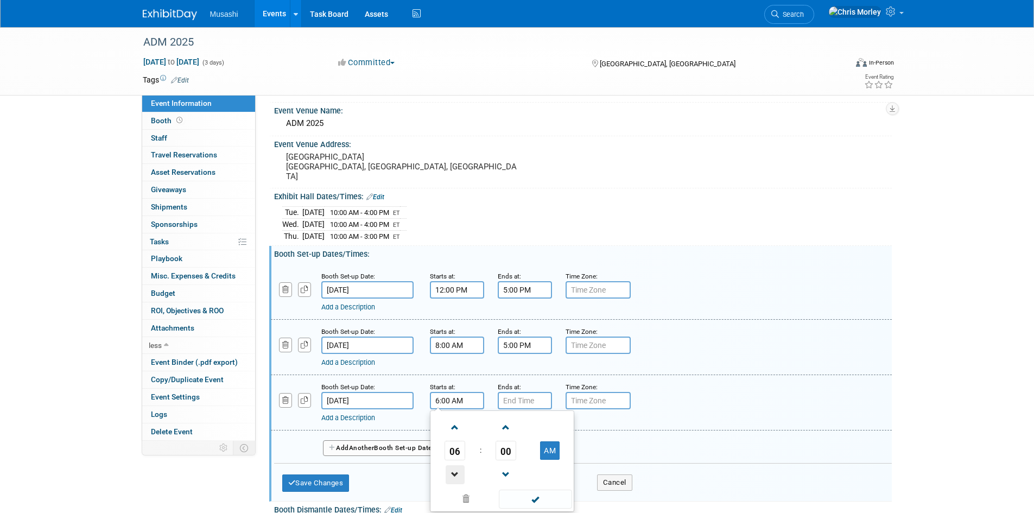
scroll to position [54, 0]
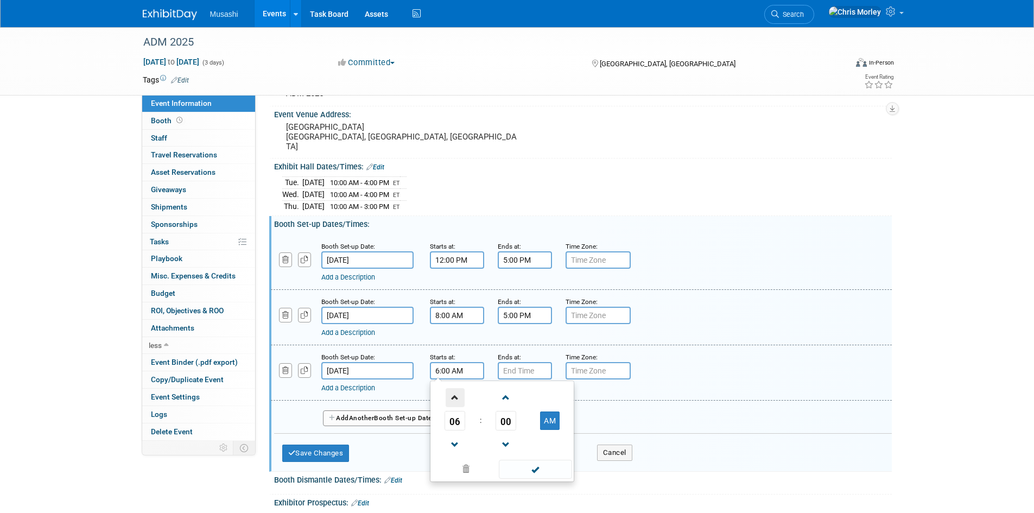
click at [455, 391] on span at bounding box center [454, 397] width 19 height 19
click at [456, 391] on span at bounding box center [454, 397] width 19 height 19
type input "8:00 AM"
drag, startPoint x: 527, startPoint y: 456, endPoint x: 526, endPoint y: 450, distance: 6.6
click at [527, 460] on span at bounding box center [535, 469] width 73 height 19
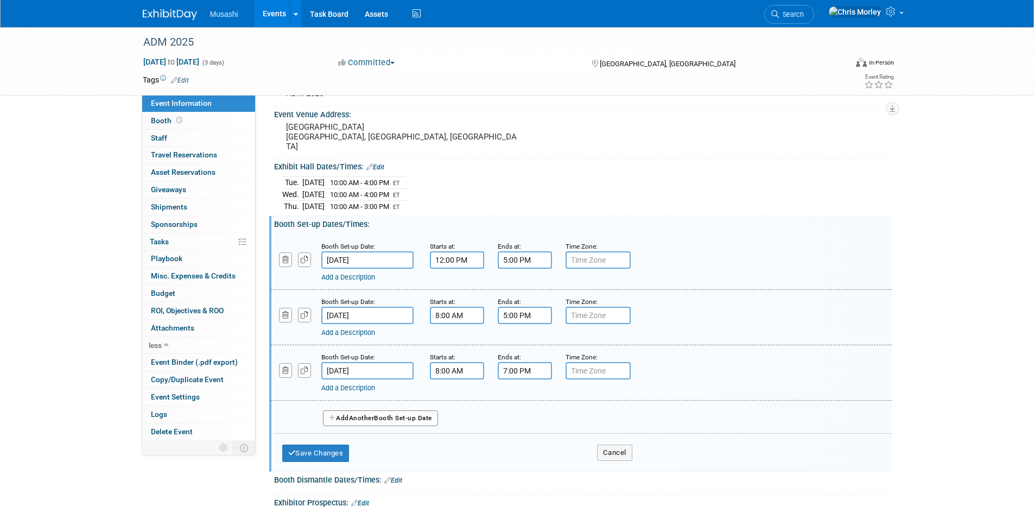
click at [517, 362] on input "7:00 PM" at bounding box center [525, 370] width 54 height 17
click at [520, 430] on link at bounding box center [522, 444] width 21 height 28
click at [520, 435] on span at bounding box center [522, 444] width 19 height 19
type input "5:00 PM"
drag, startPoint x: 593, startPoint y: 458, endPoint x: 591, endPoint y: 448, distance: 9.9
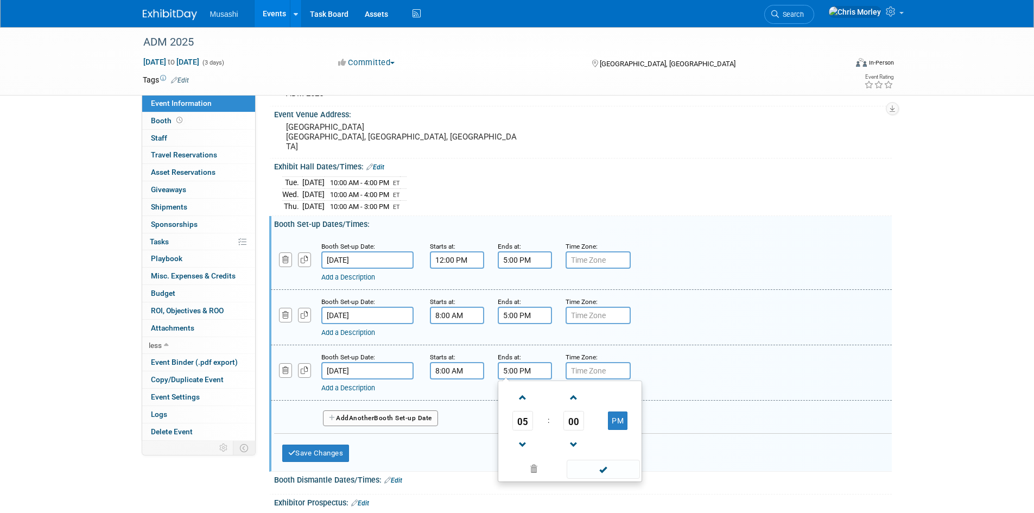
click at [593, 460] on span at bounding box center [602, 469] width 73 height 19
click at [597, 362] on input "text" at bounding box center [597, 370] width 65 height 17
type input "ET"
click at [577, 307] on input "text" at bounding box center [597, 315] width 65 height 17
type input "ET"
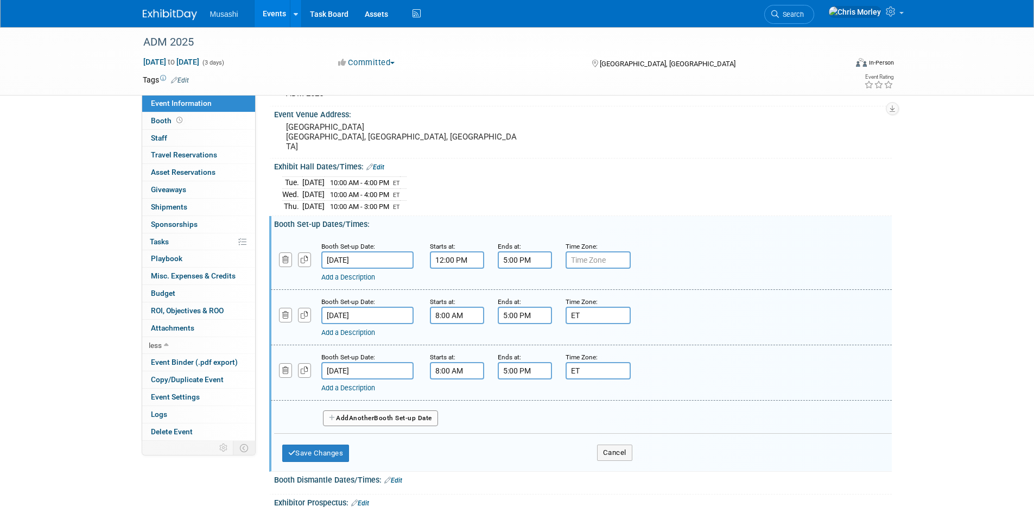
click at [588, 251] on input "text" at bounding box center [597, 259] width 65 height 17
type input "ET"
click at [794, 256] on div "Add a Description Description:" at bounding box center [581, 261] width 637 height 42
click at [321, 444] on button "Save Changes" at bounding box center [315, 452] width 67 height 17
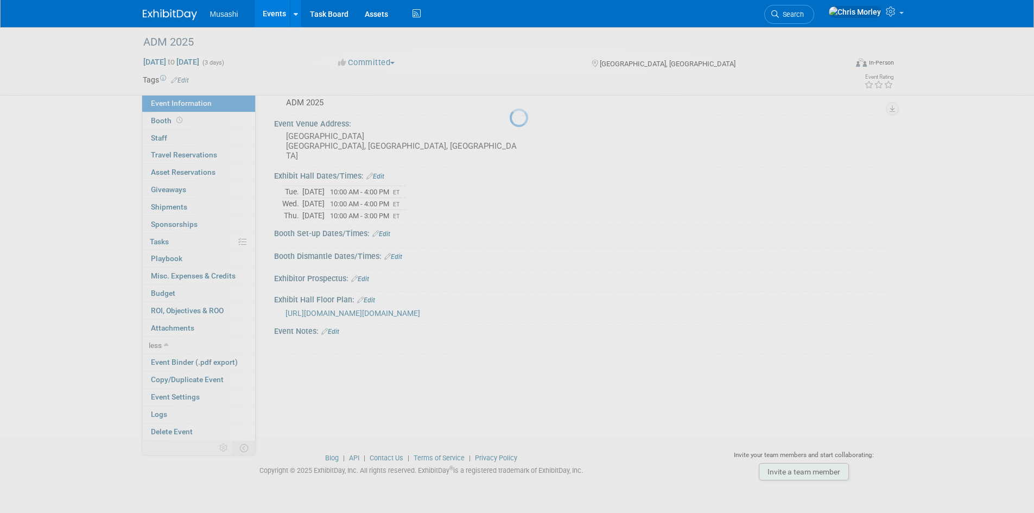
scroll to position [45, 0]
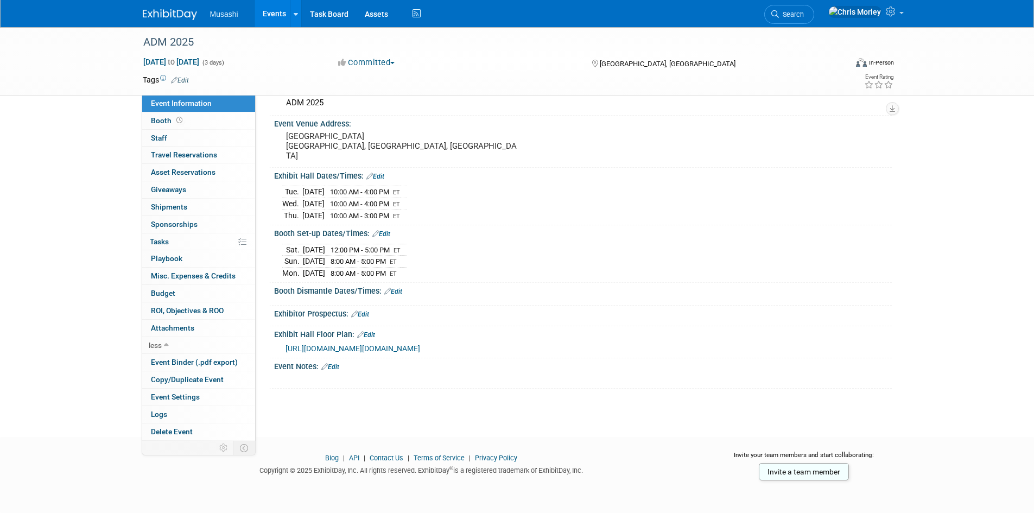
click at [400, 288] on link "Edit" at bounding box center [393, 292] width 18 height 8
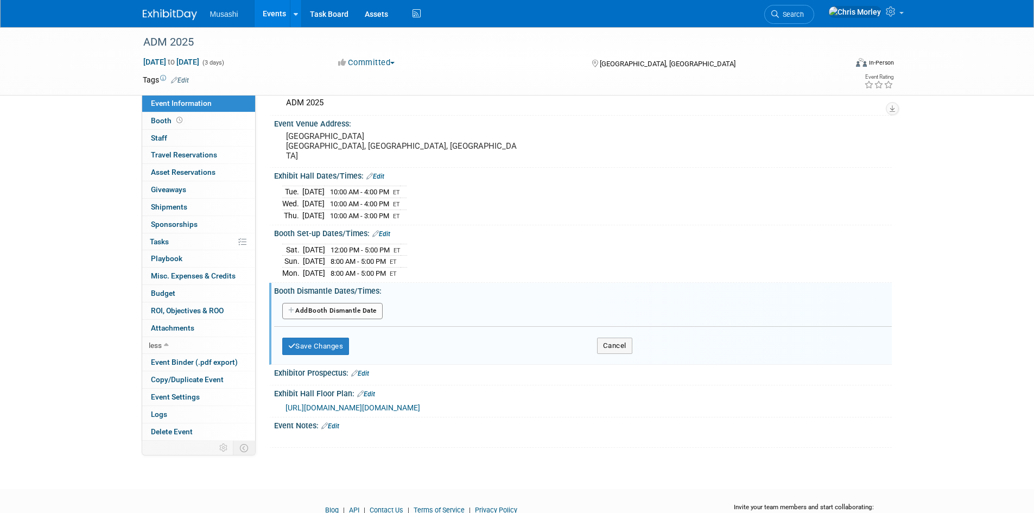
click at [357, 303] on button "Add Another Booth Dismantle Date" at bounding box center [332, 311] width 100 height 16
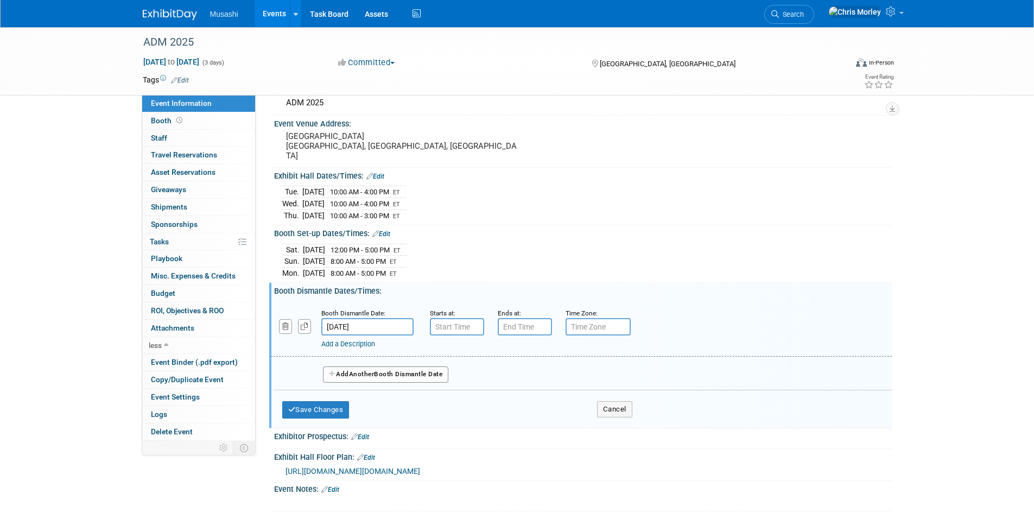
click at [350, 340] on link "Add a Description" at bounding box center [348, 344] width 54 height 8
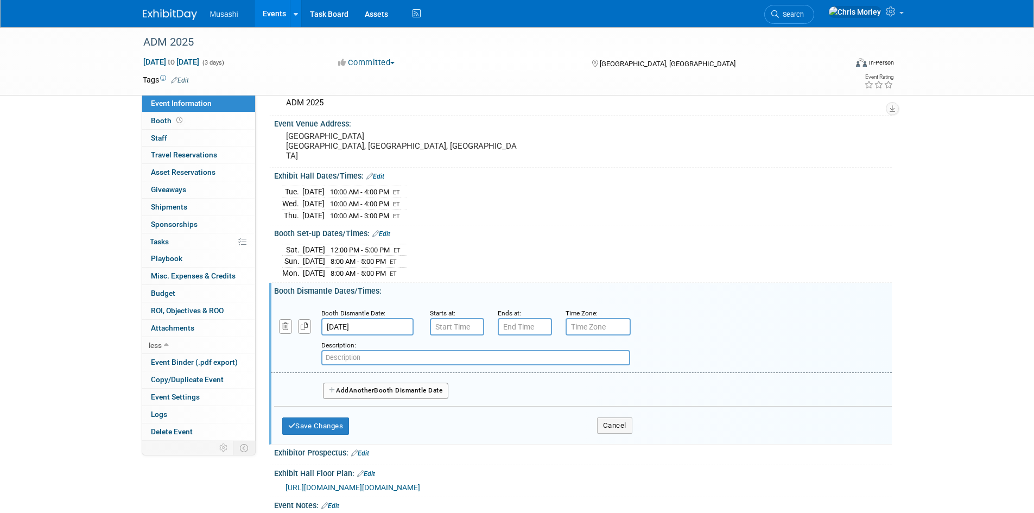
click at [396, 350] on input "text" at bounding box center [475, 357] width 309 height 15
type input "Must be dismantled by this time"
click at [448, 318] on input "7:00 AM" at bounding box center [457, 326] width 54 height 17
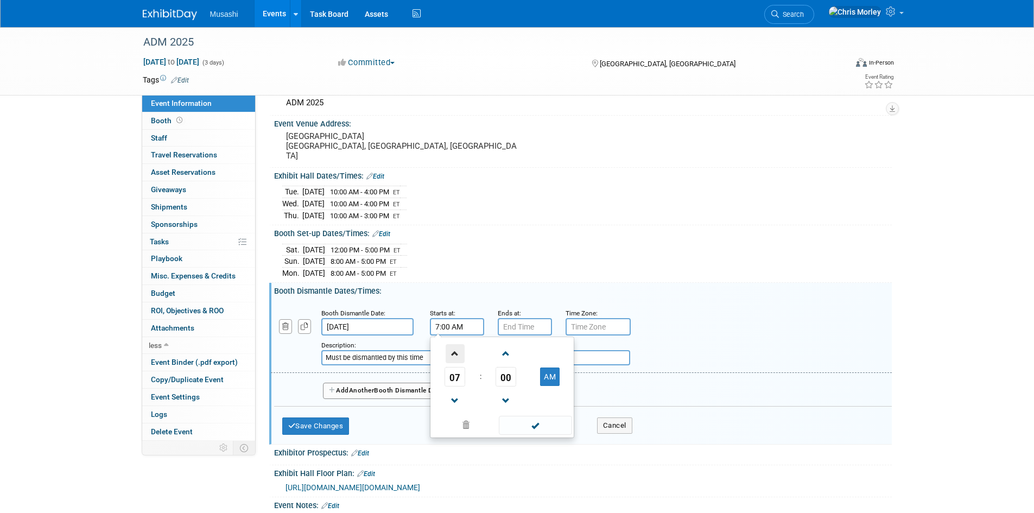
click at [451, 344] on span at bounding box center [454, 353] width 19 height 19
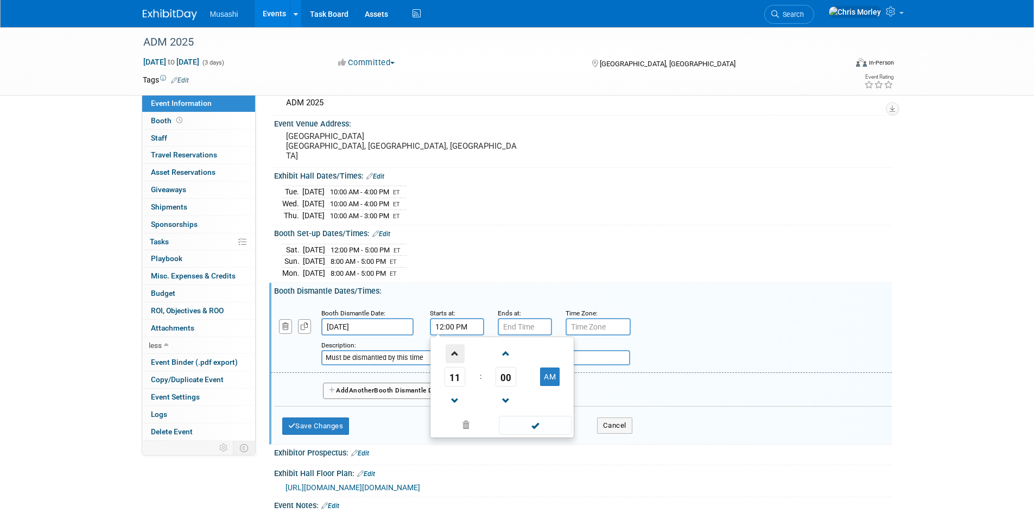
click at [451, 344] on span at bounding box center [454, 353] width 19 height 19
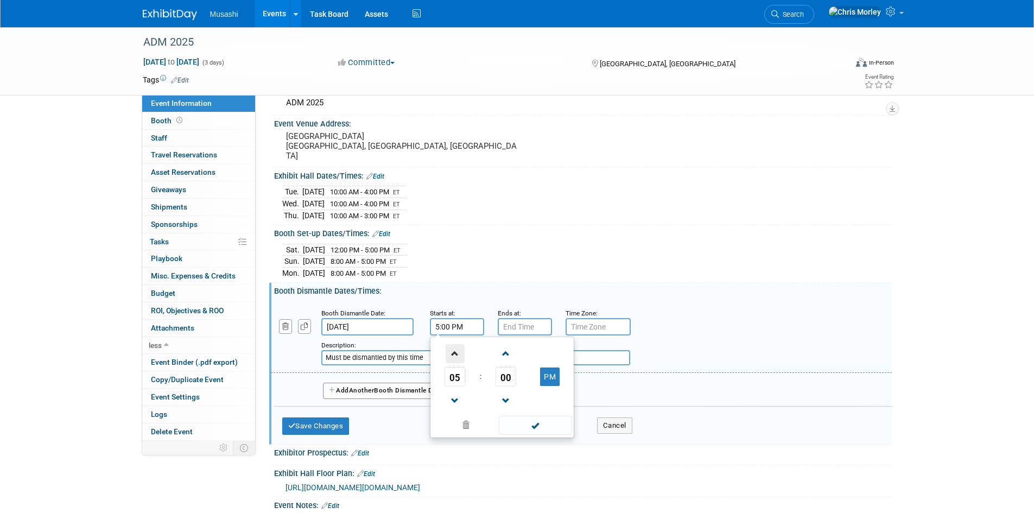
click at [451, 344] on span at bounding box center [454, 353] width 19 height 19
click at [457, 391] on span at bounding box center [454, 400] width 19 height 19
type input "5:00 PM"
click at [518, 416] on span at bounding box center [535, 425] width 73 height 19
click at [530, 387] on div "Add Another Booth Dismantle Date" at bounding box center [582, 387] width 617 height 29
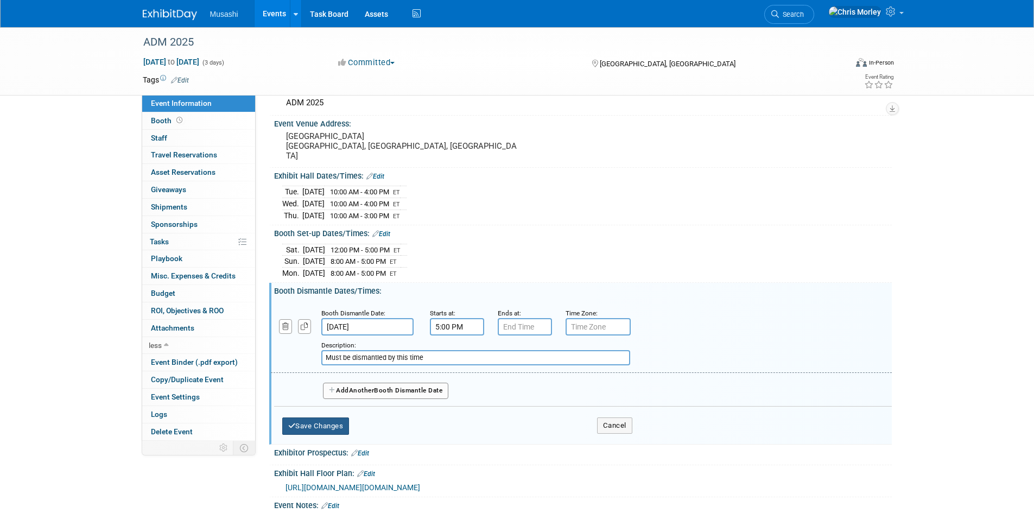
click at [325, 419] on button "Save Changes" at bounding box center [315, 425] width 67 height 17
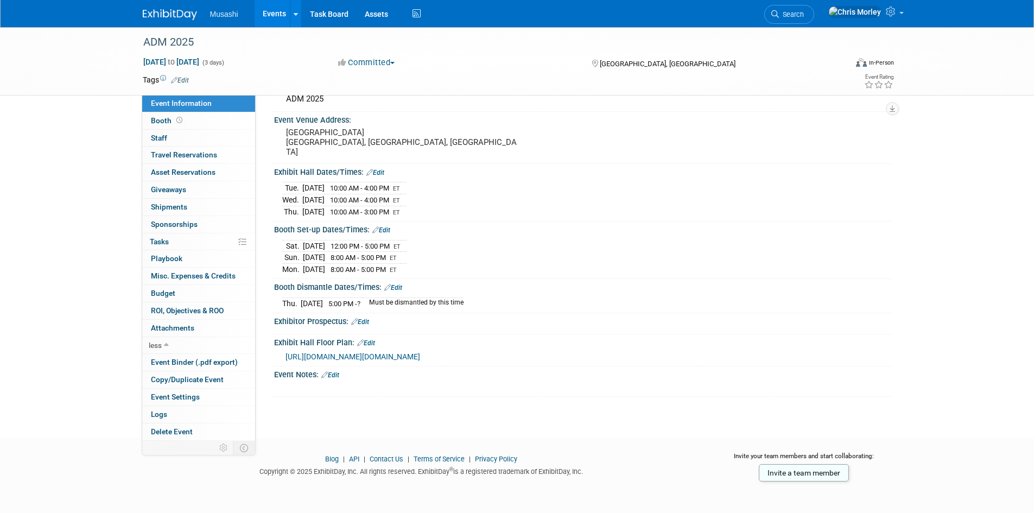
scroll to position [46, 0]
